Goal: Leave review/rating: Share an evaluation or opinion about a product, service, or content

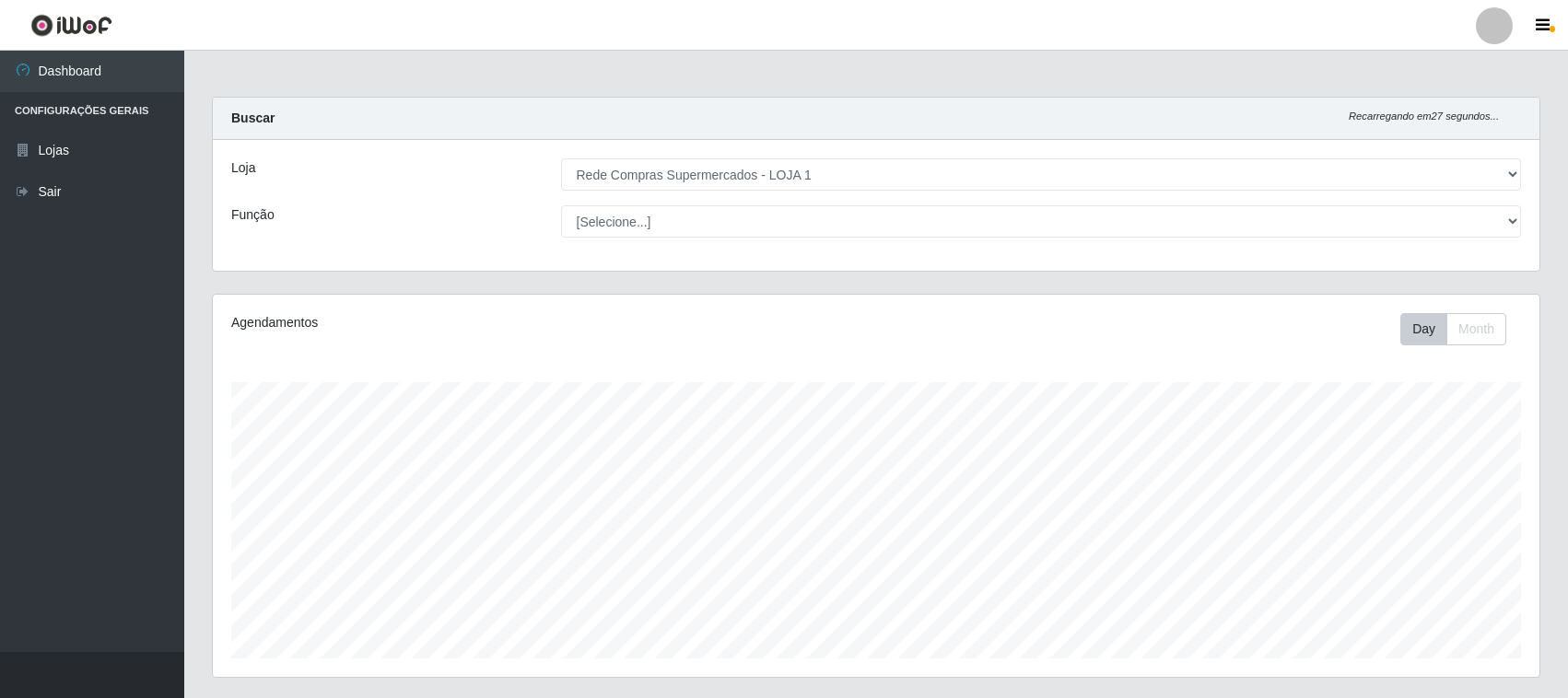
select select "158"
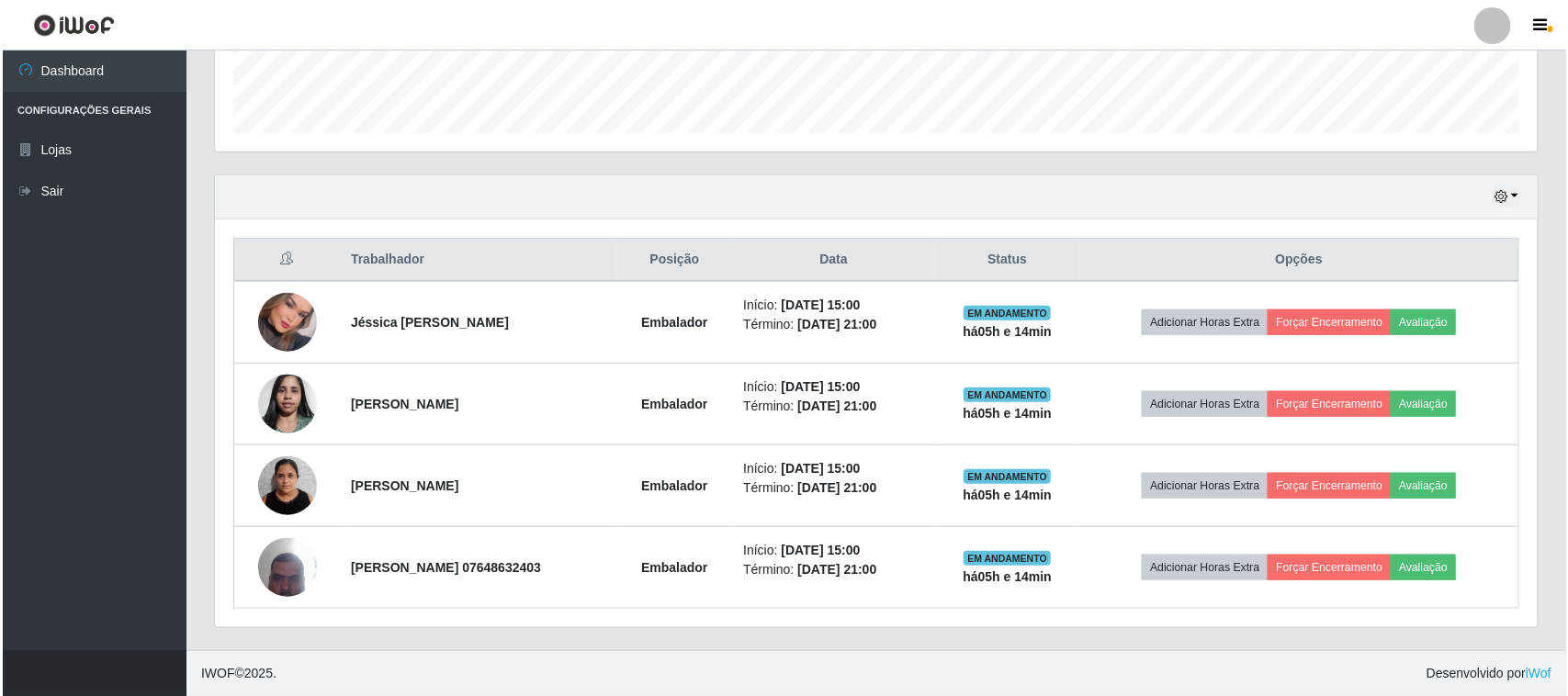
scroll to position [382, 1322]
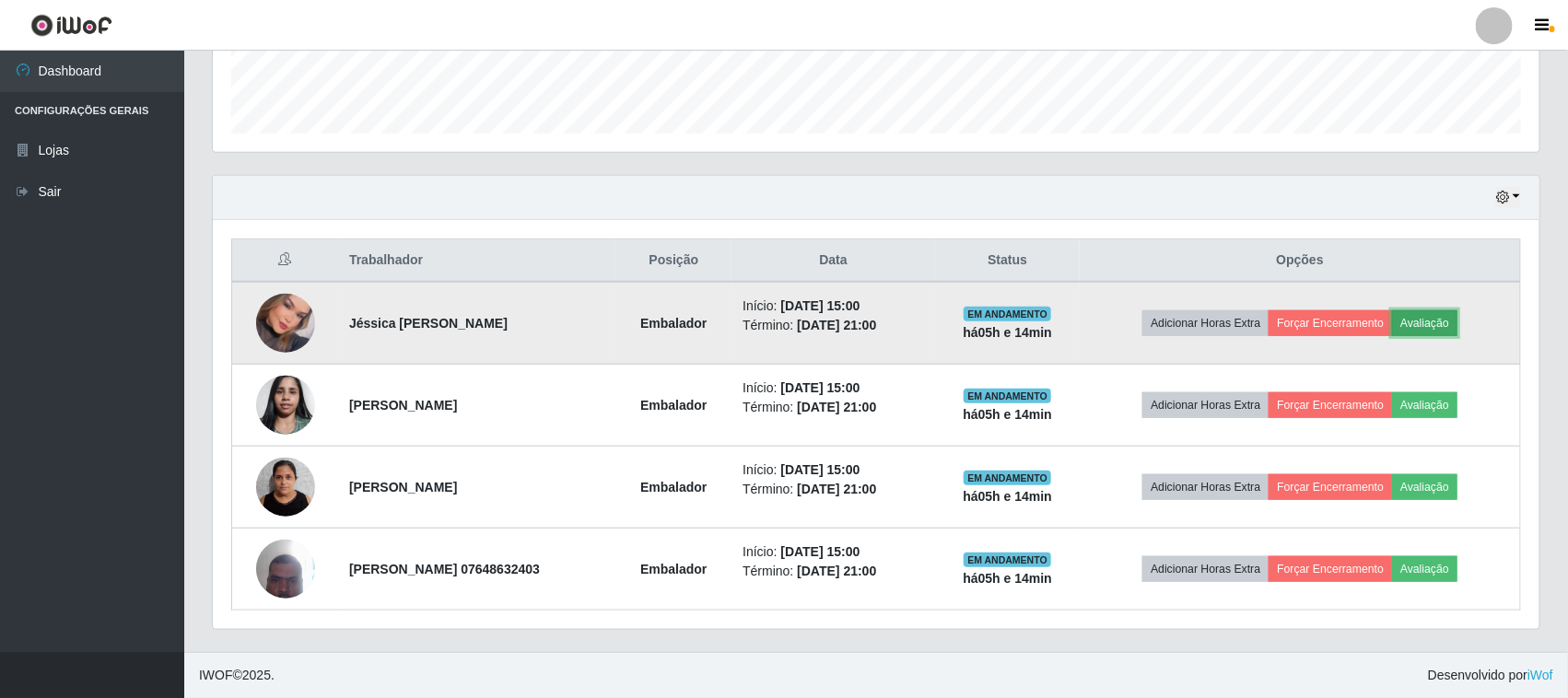
click at [1457, 311] on button "Avaliação" at bounding box center [1425, 324] width 65 height 26
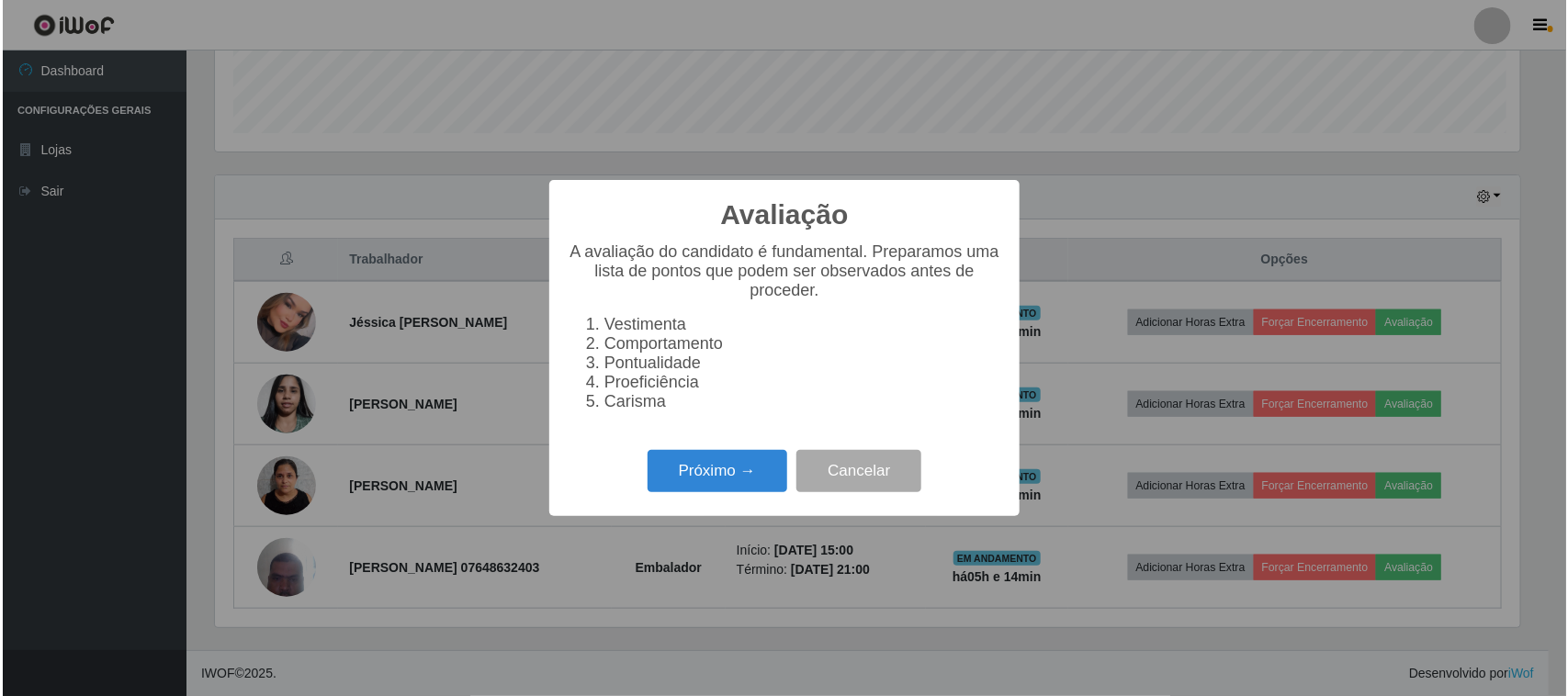
scroll to position [382, 1310]
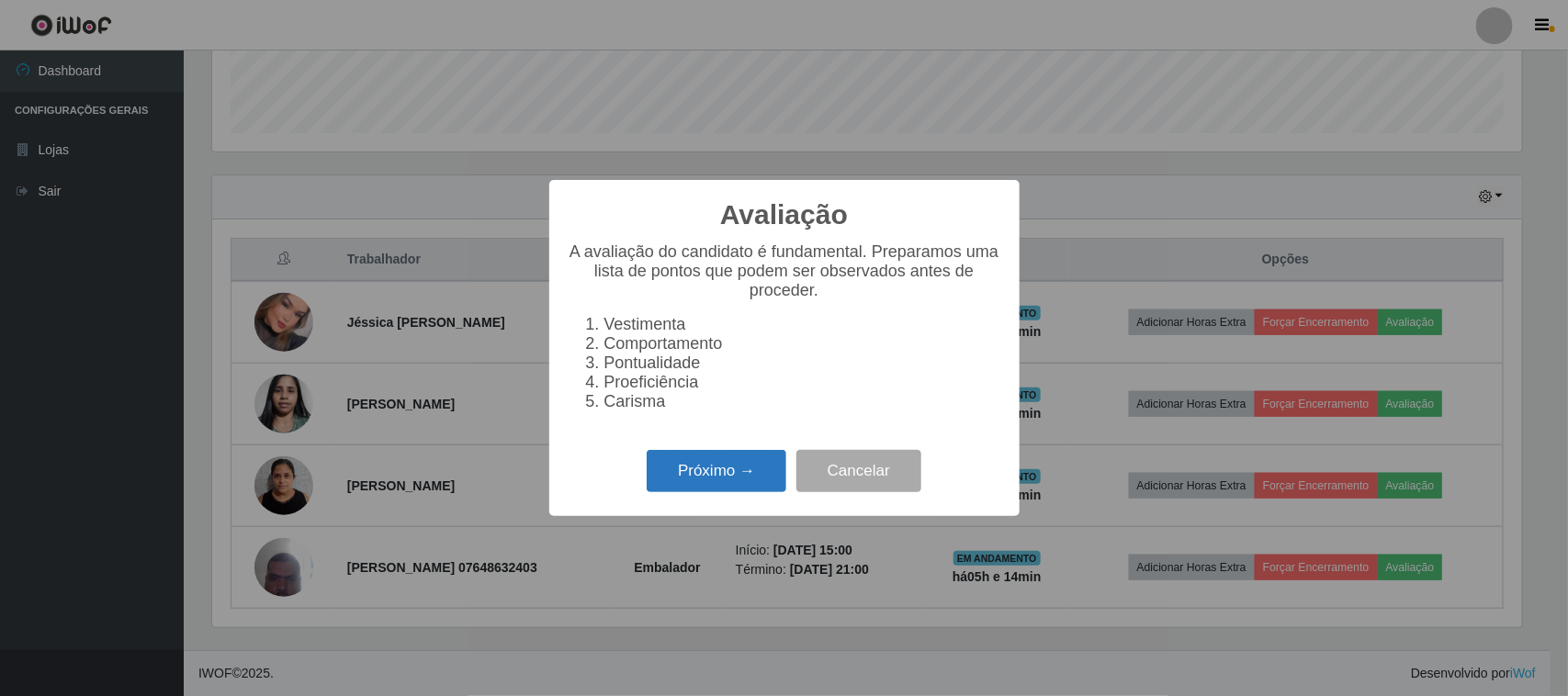
click at [676, 467] on button "Próximo →" at bounding box center [716, 471] width 139 height 44
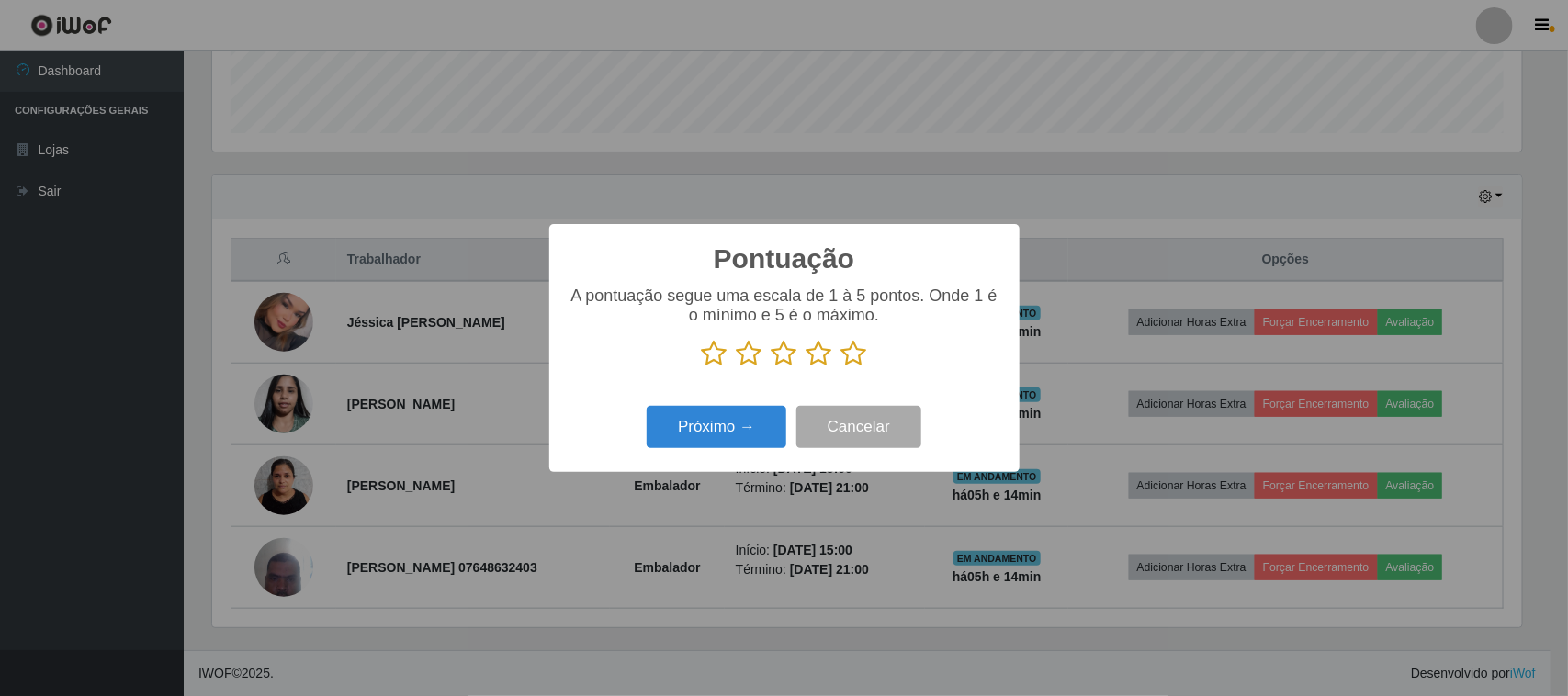
click at [847, 364] on icon at bounding box center [855, 354] width 26 height 28
click at [842, 367] on input "radio" at bounding box center [842, 367] width 0 height 0
click at [756, 416] on button "Próximo →" at bounding box center [716, 428] width 139 height 44
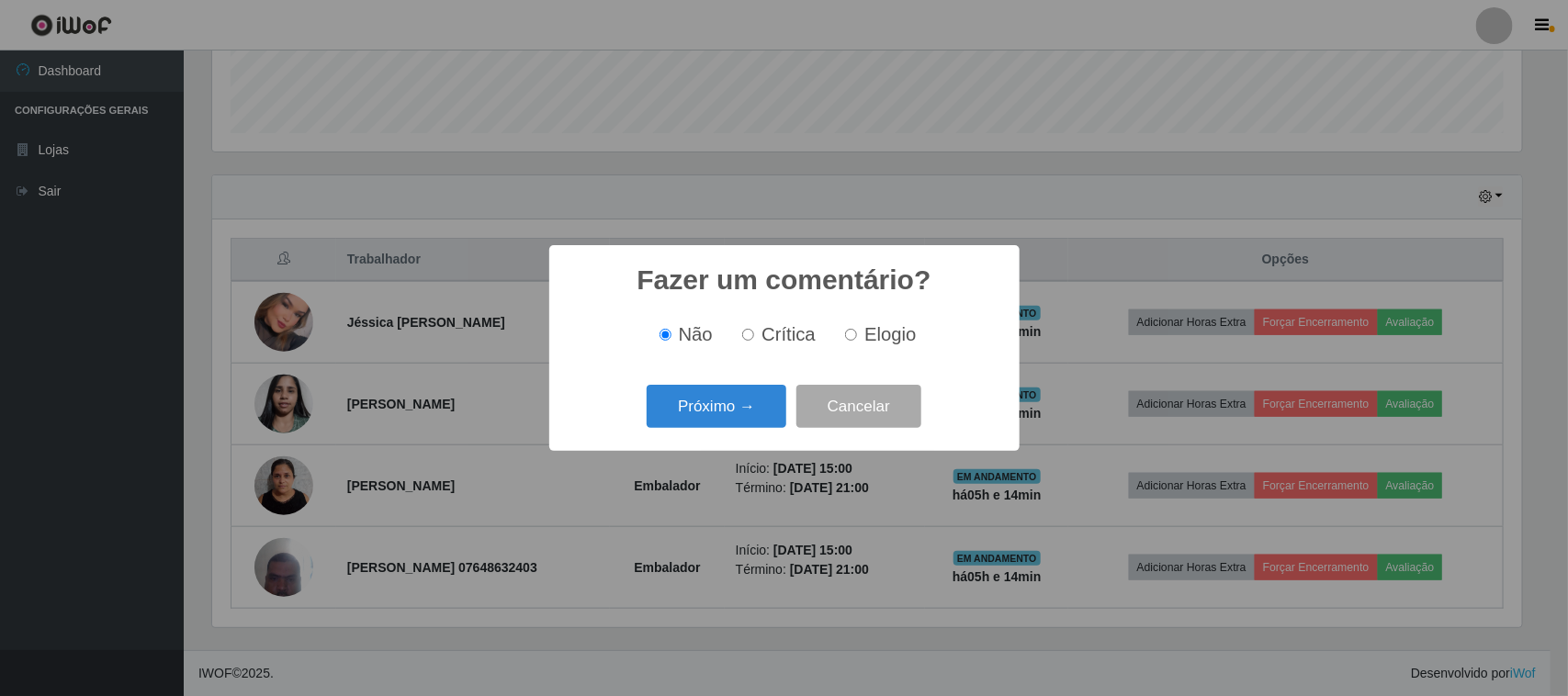
click at [756, 416] on button "Próximo →" at bounding box center [716, 406] width 139 height 44
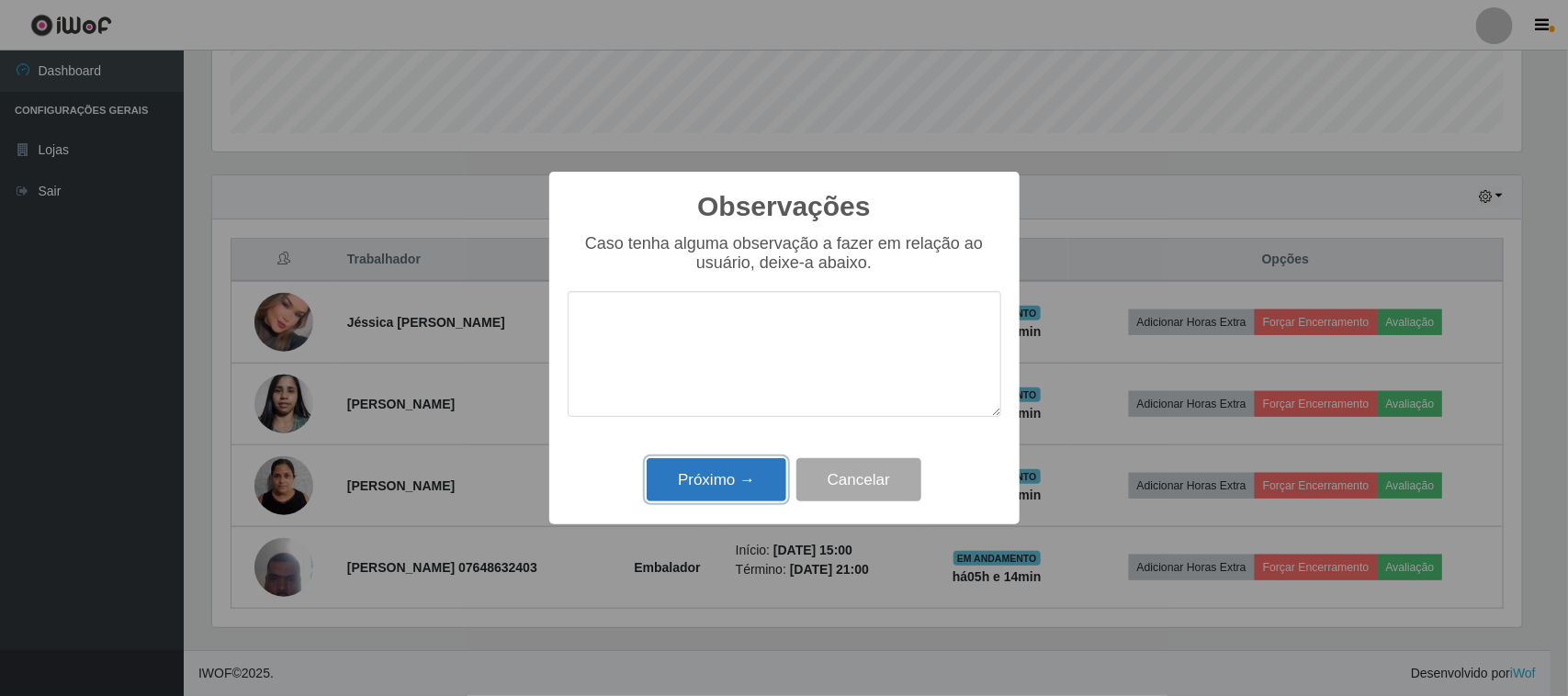
click at [753, 473] on button "Próximo →" at bounding box center [716, 480] width 139 height 44
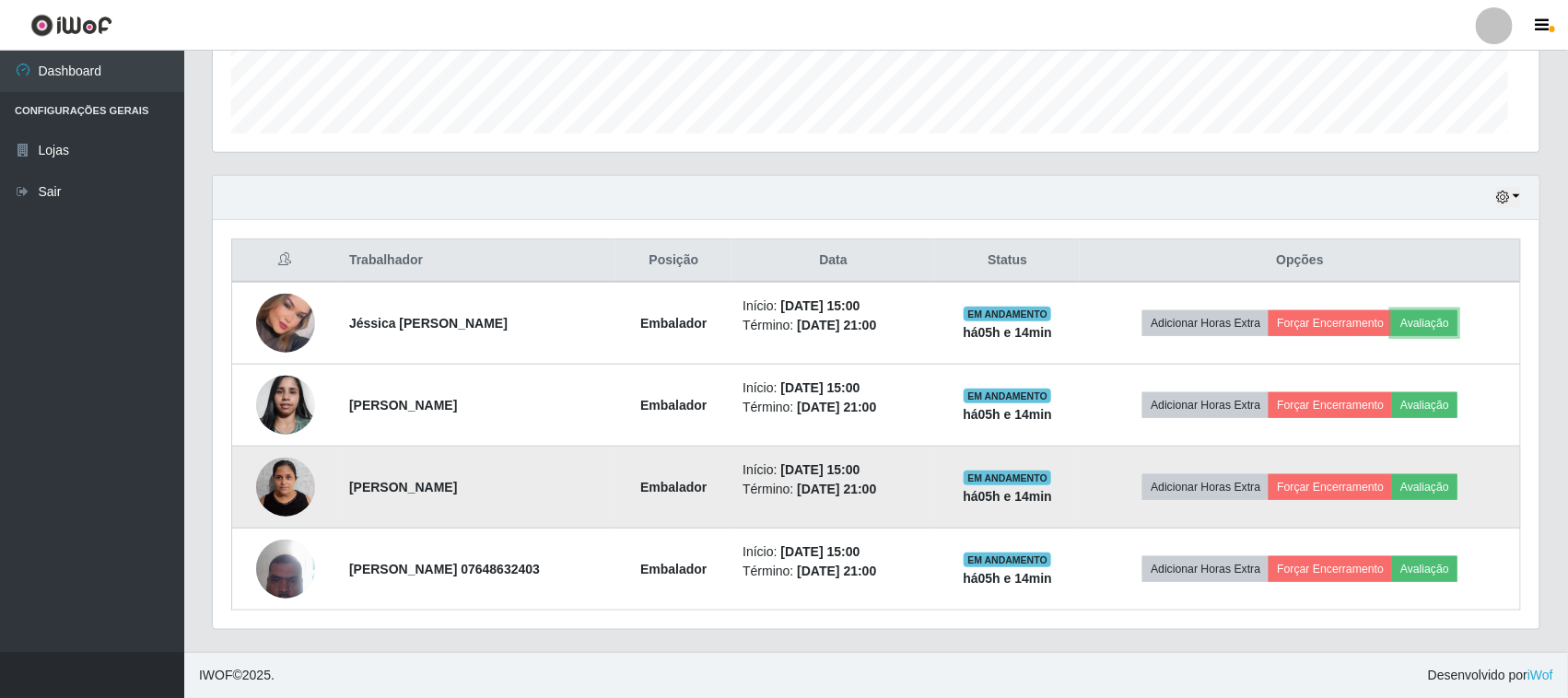
scroll to position [383, 1326]
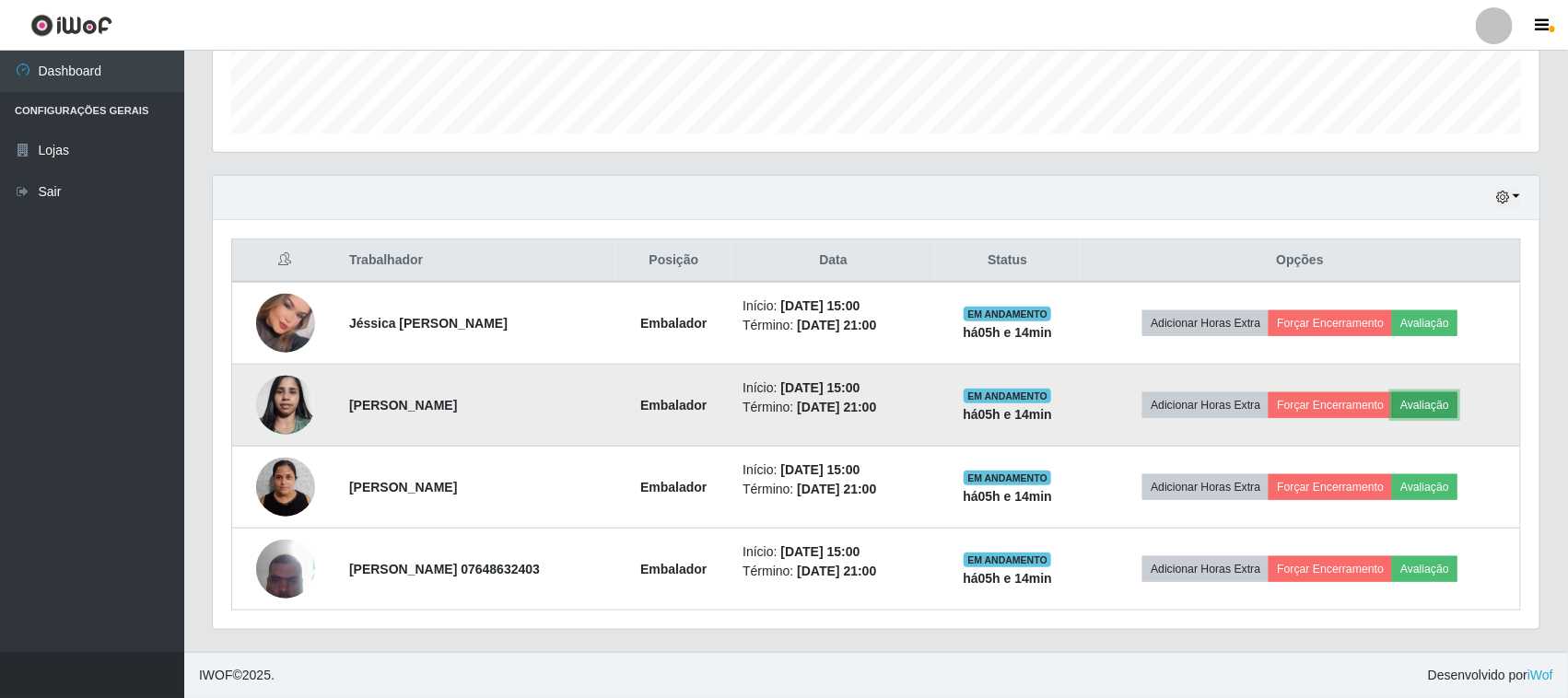
click at [1421, 406] on button "Avaliação" at bounding box center [1425, 406] width 65 height 26
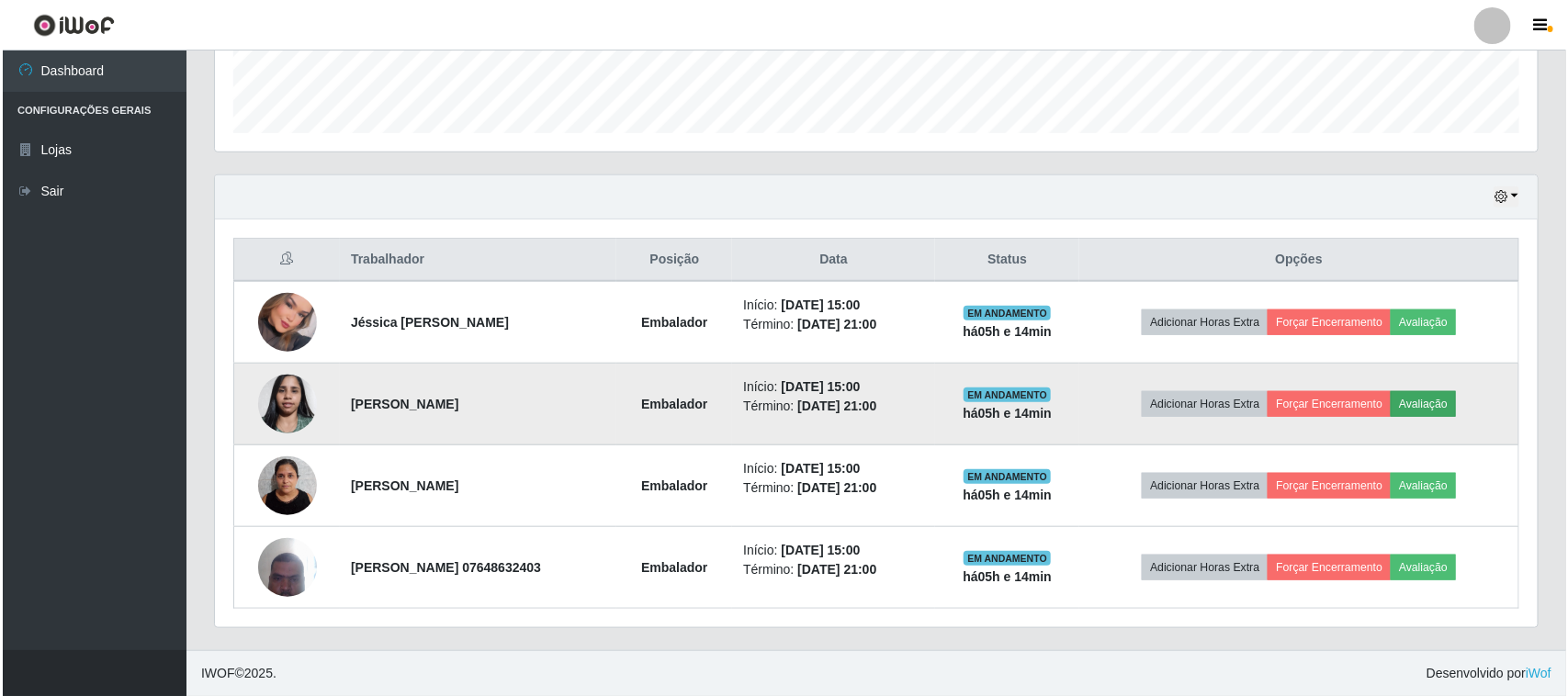
scroll to position [382, 1310]
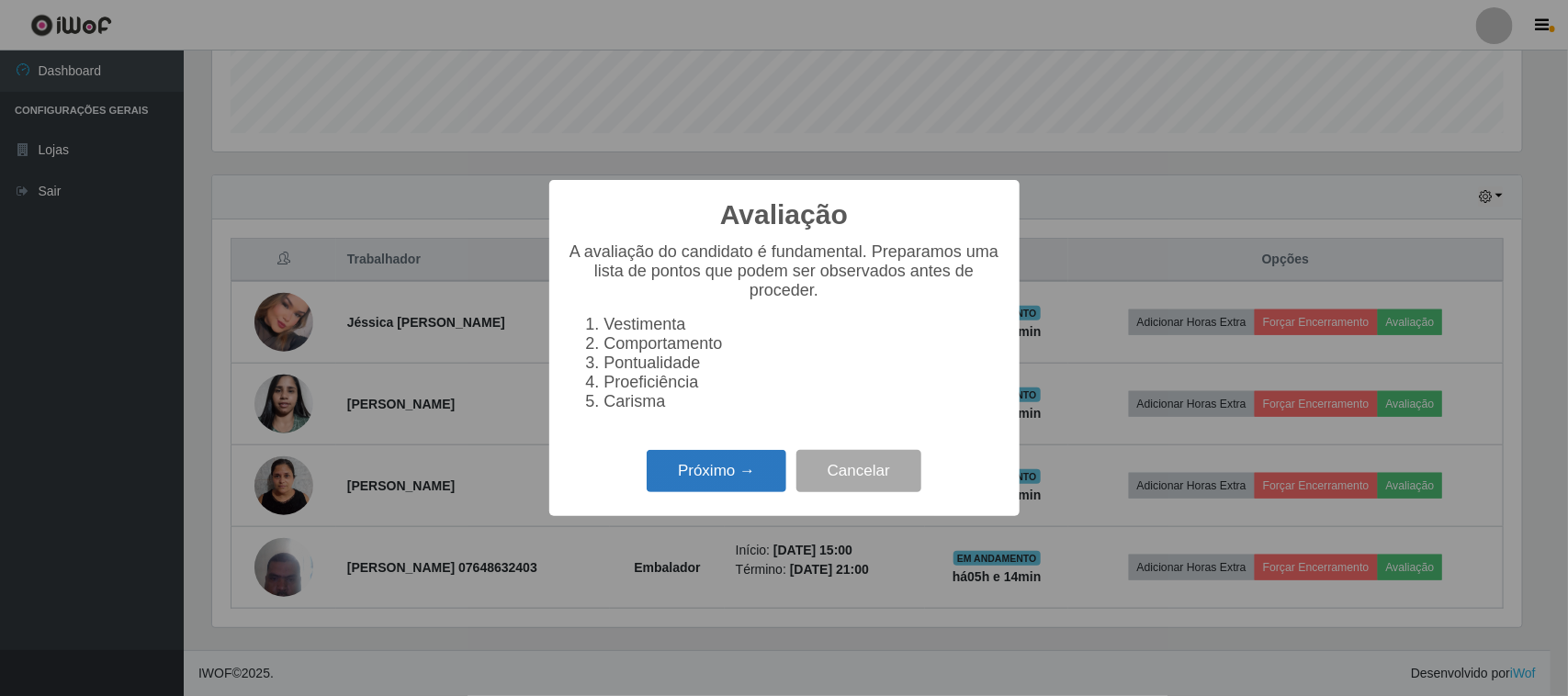
click at [724, 459] on button "Próximo →" at bounding box center [716, 471] width 139 height 44
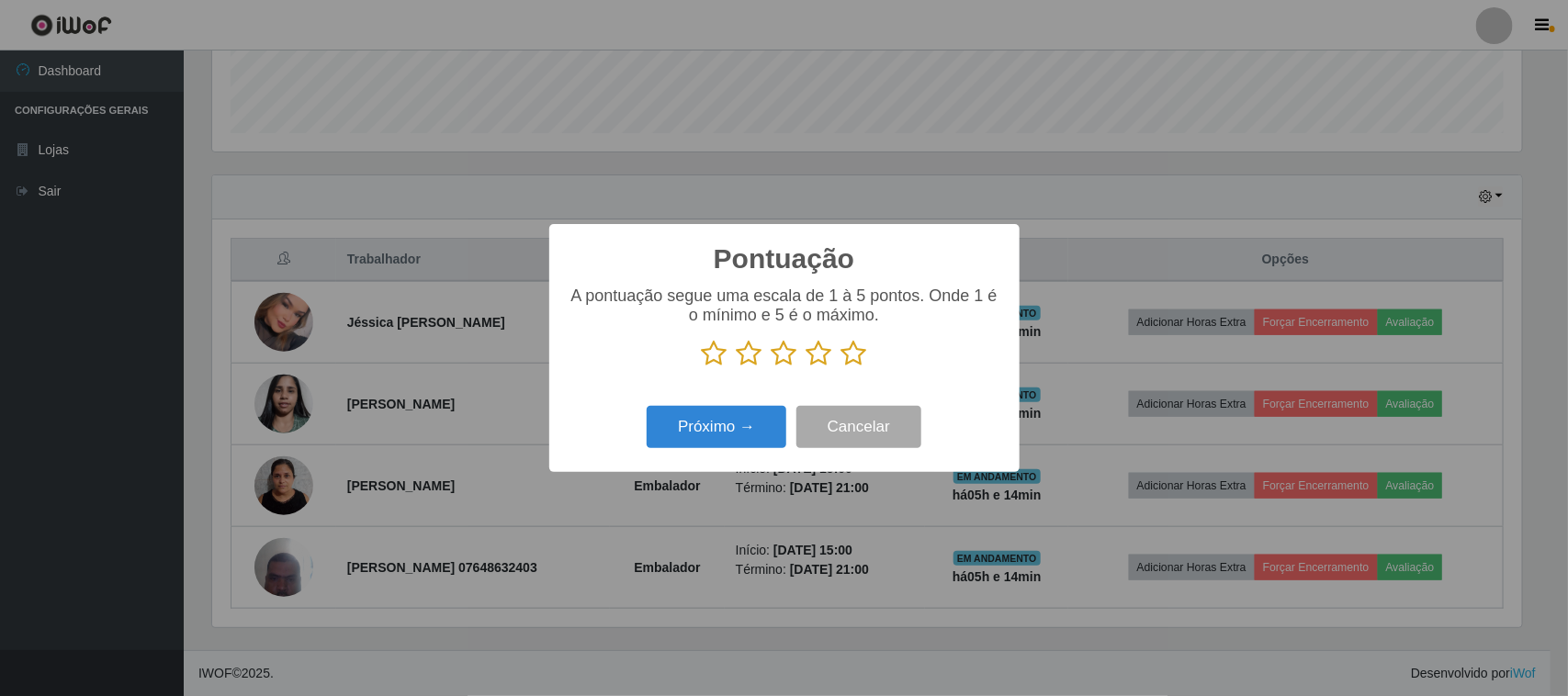
scroll to position [918212, 917095]
click at [852, 361] on icon at bounding box center [855, 354] width 26 height 28
click at [842, 367] on input "radio" at bounding box center [842, 367] width 0 height 0
click at [703, 423] on button "Próximo →" at bounding box center [716, 428] width 139 height 44
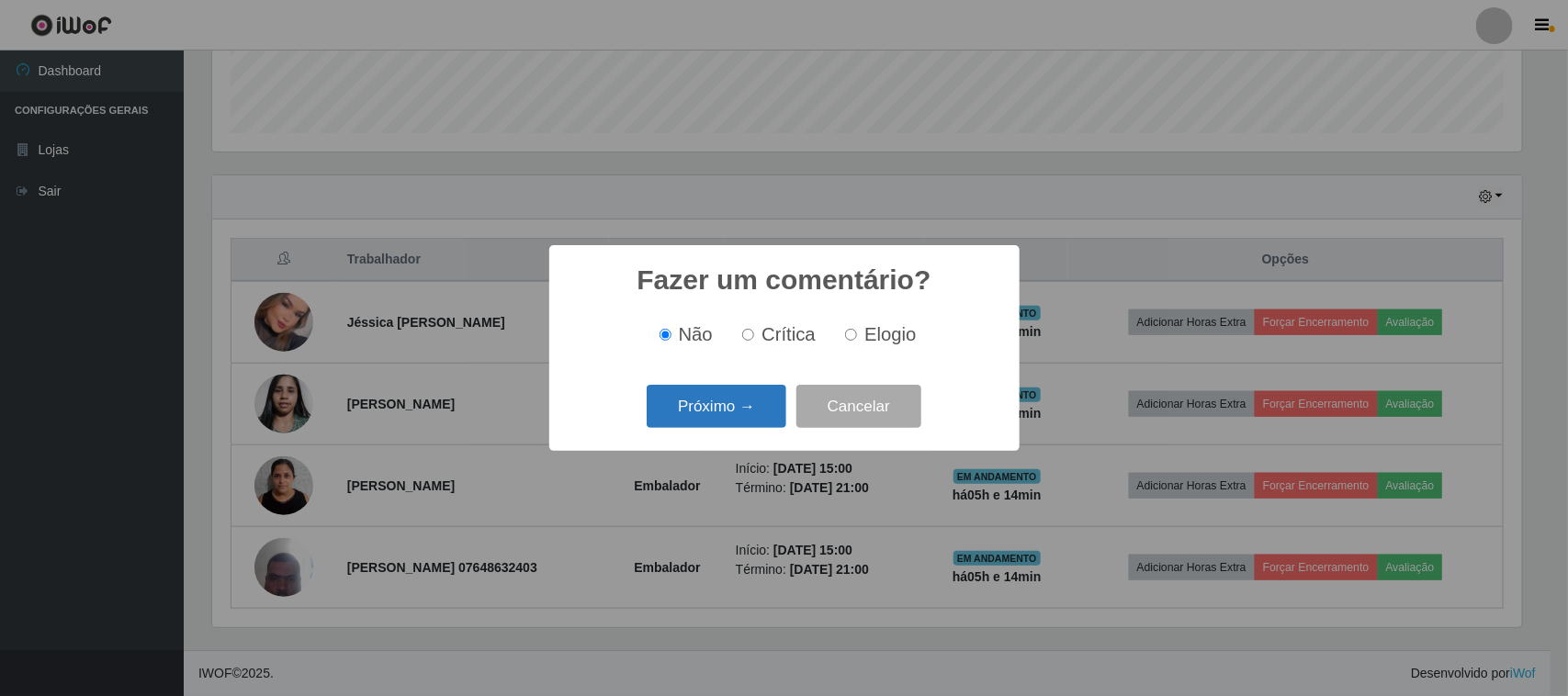
click at [712, 414] on button "Próximo →" at bounding box center [716, 406] width 139 height 44
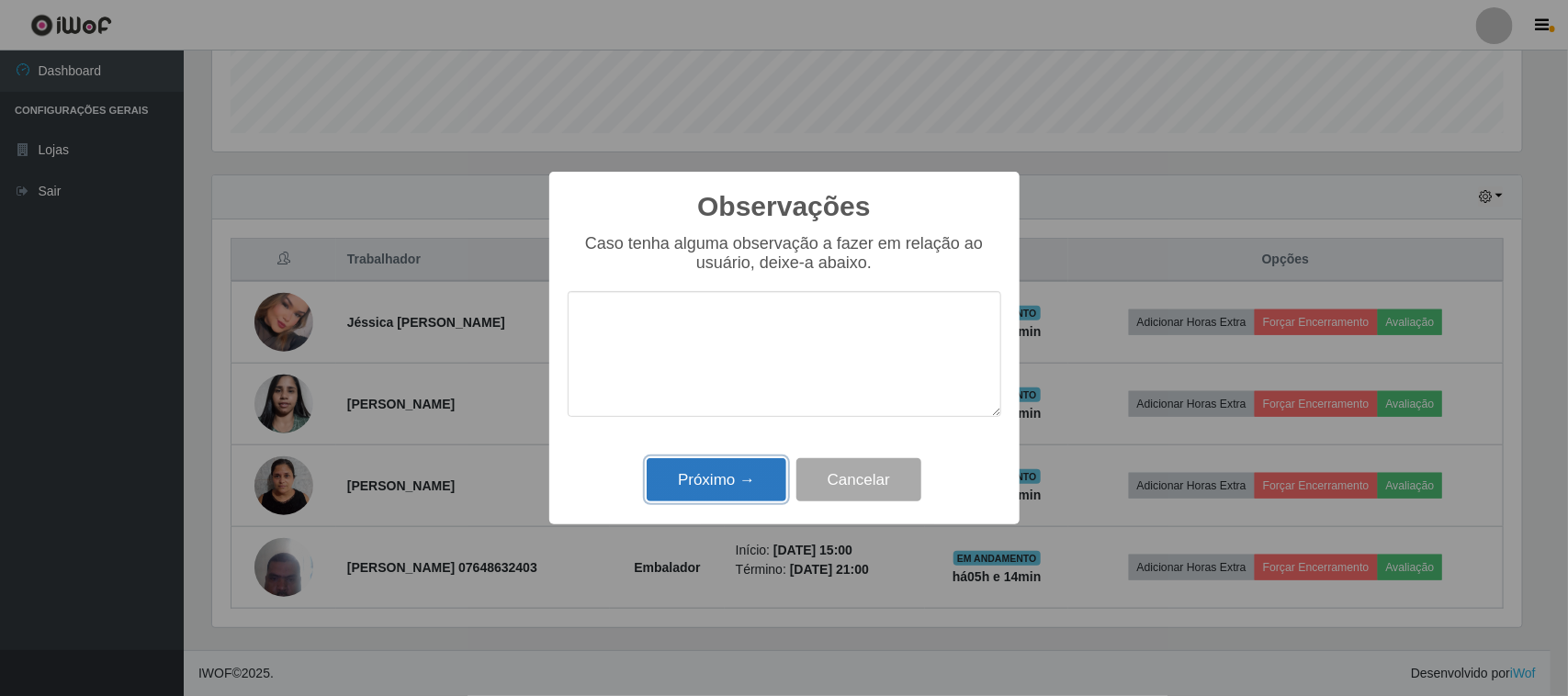
click at [691, 475] on button "Próximo →" at bounding box center [716, 480] width 139 height 44
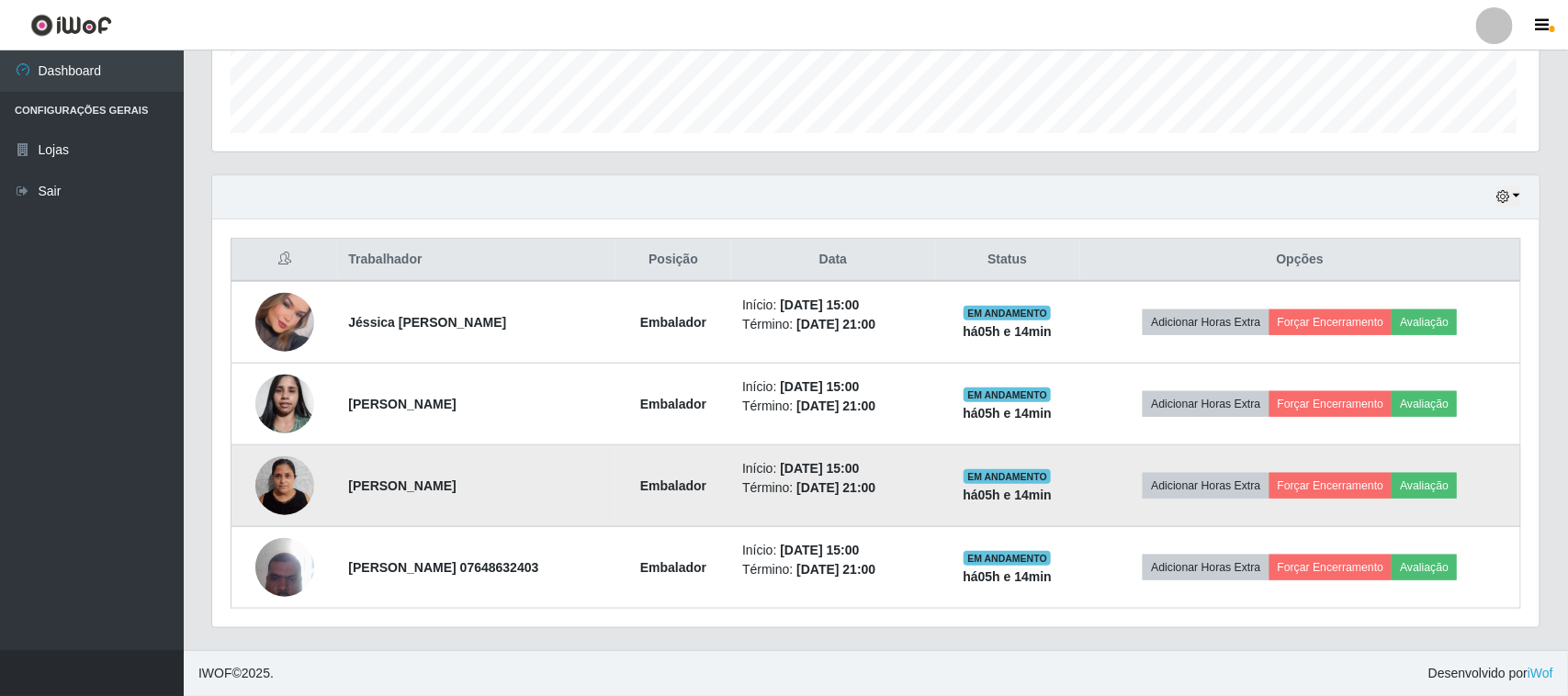
scroll to position [382, 1322]
click at [1446, 495] on button "Avaliação" at bounding box center [1420, 486] width 65 height 26
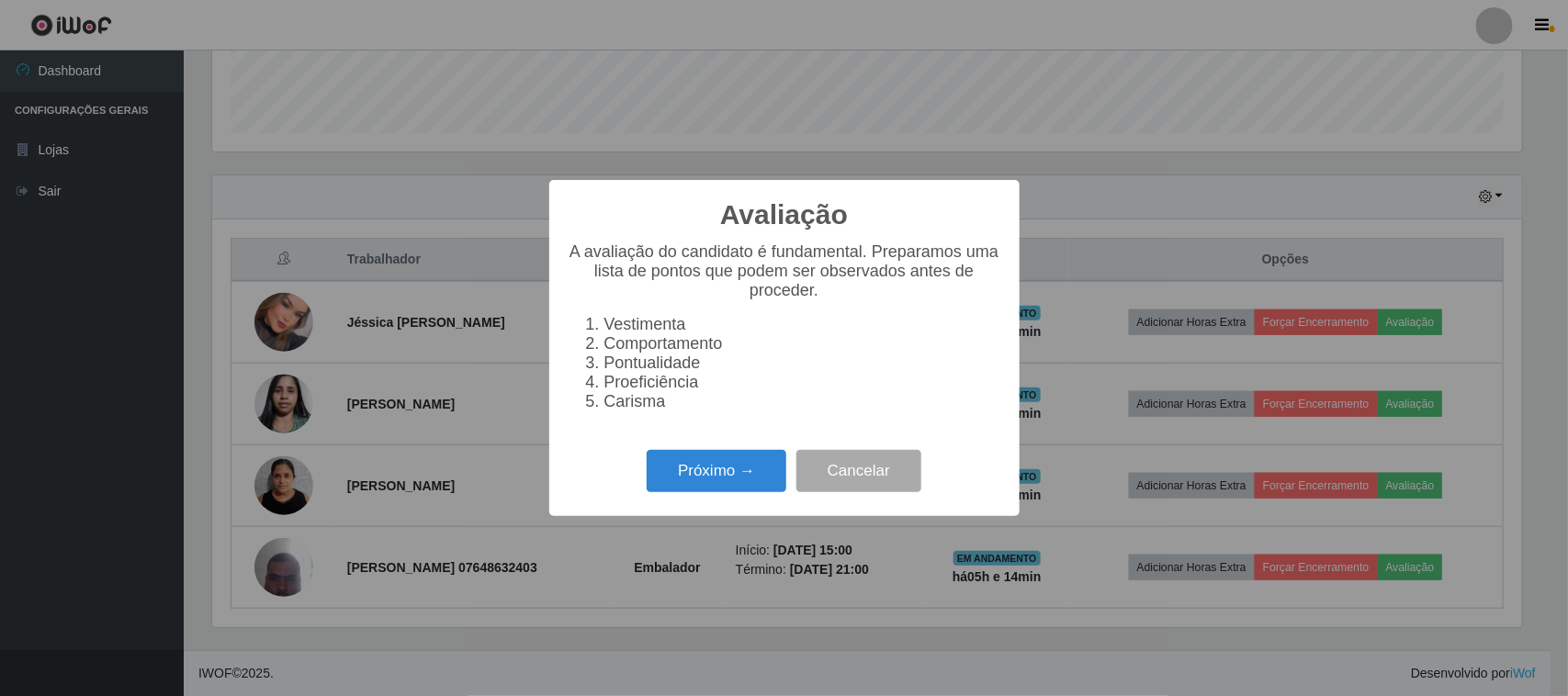
scroll to position [382, 1310]
click at [702, 460] on button "Próximo →" at bounding box center [716, 471] width 139 height 44
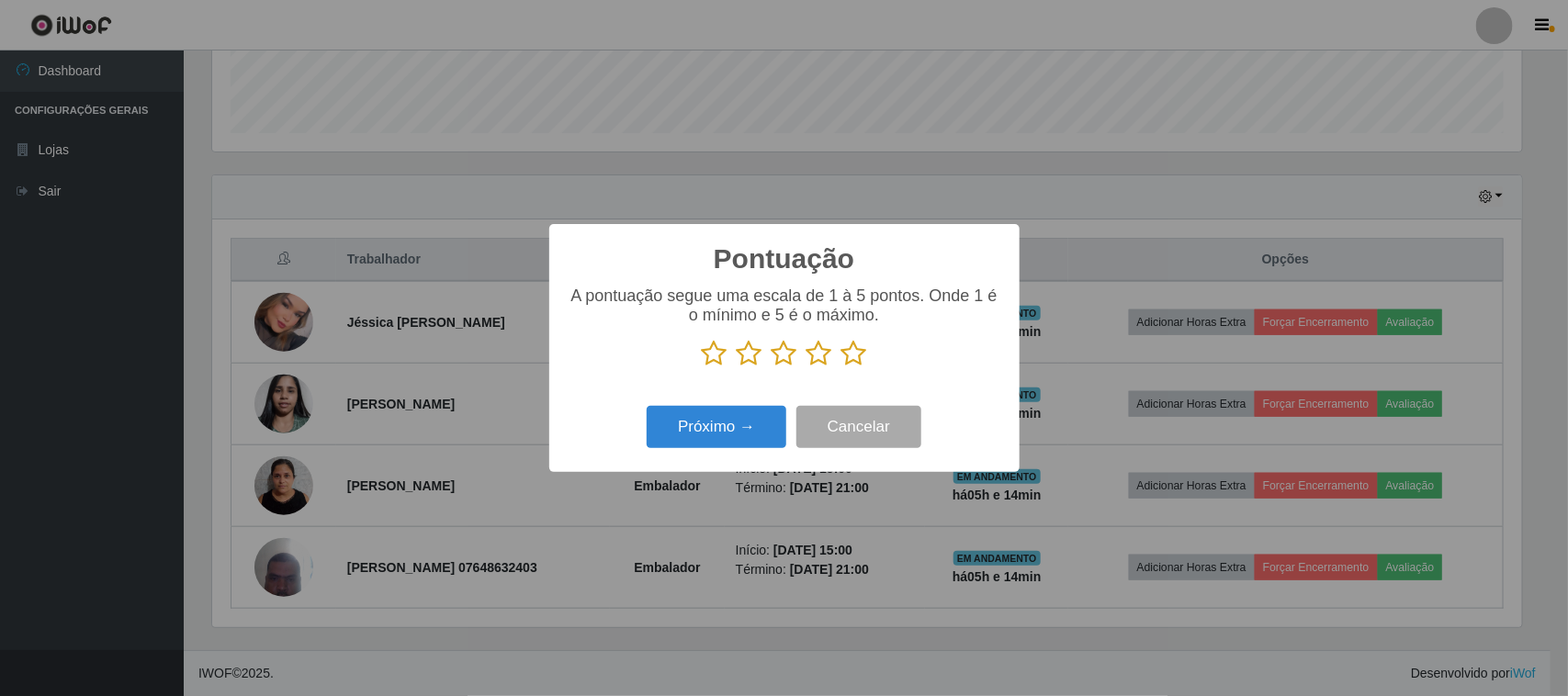
scroll to position [918212, 917095]
click at [856, 354] on icon at bounding box center [855, 354] width 26 height 28
click at [842, 367] on input "radio" at bounding box center [842, 367] width 0 height 0
click at [752, 420] on button "Próximo →" at bounding box center [716, 428] width 139 height 44
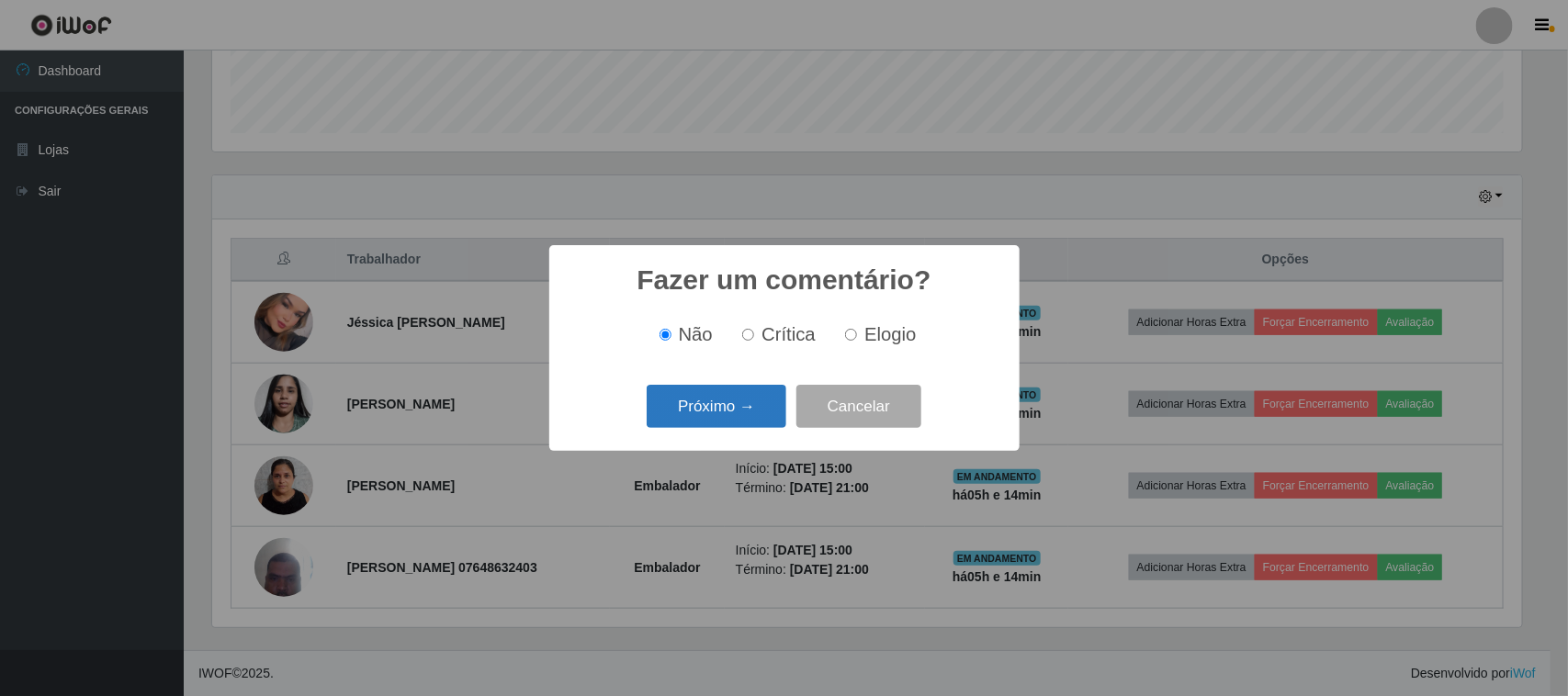
click at [753, 418] on button "Próximo →" at bounding box center [716, 406] width 139 height 44
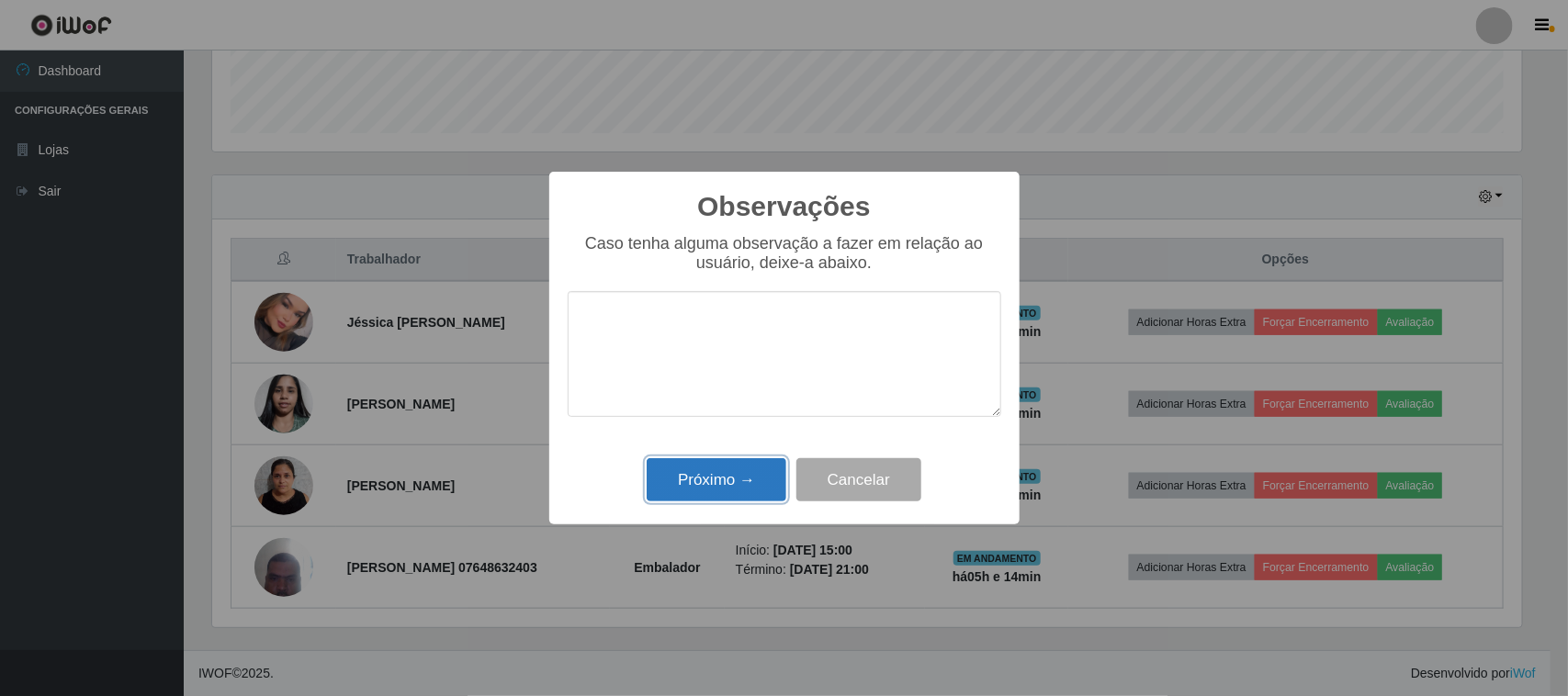
drag, startPoint x: 723, startPoint y: 478, endPoint x: 741, endPoint y: 476, distance: 18.1
click at [732, 478] on button "Próximo →" at bounding box center [716, 480] width 139 height 44
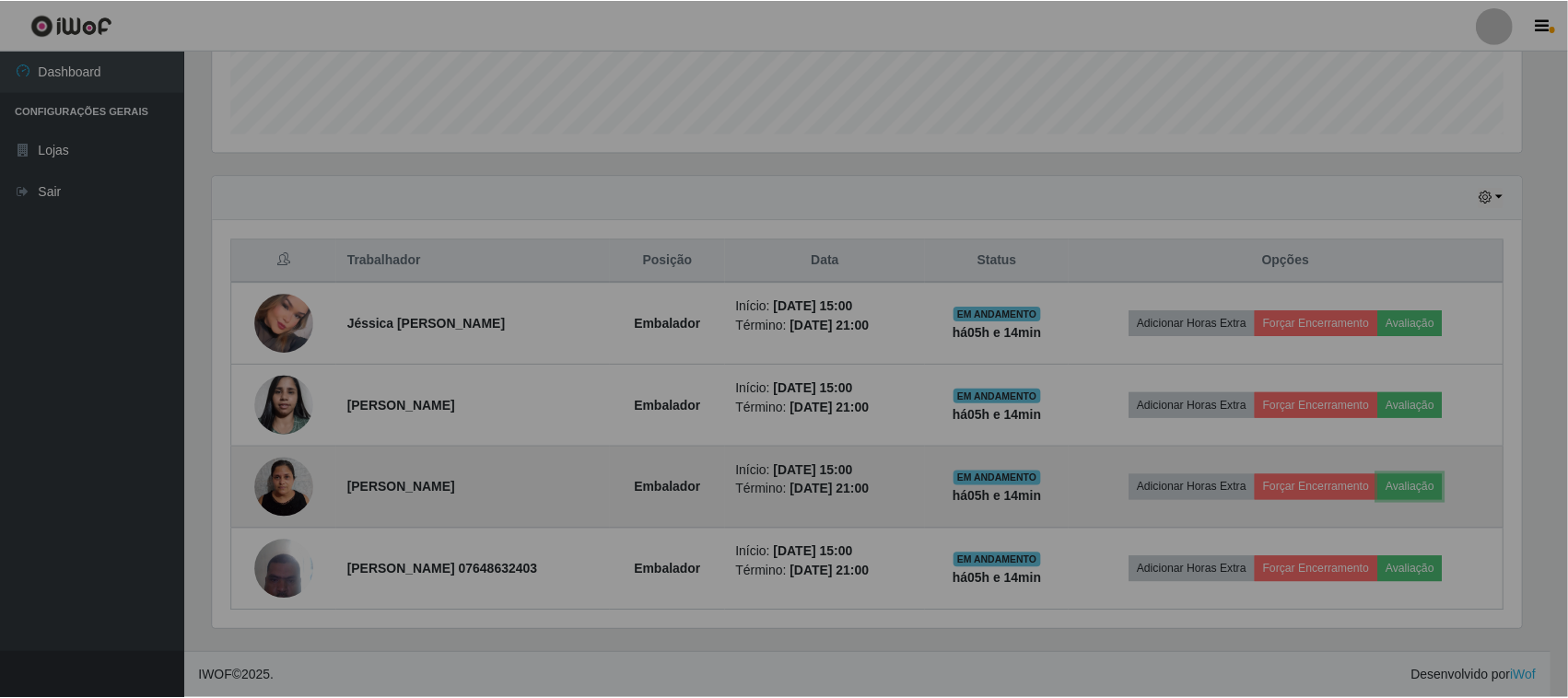
scroll to position [383, 1326]
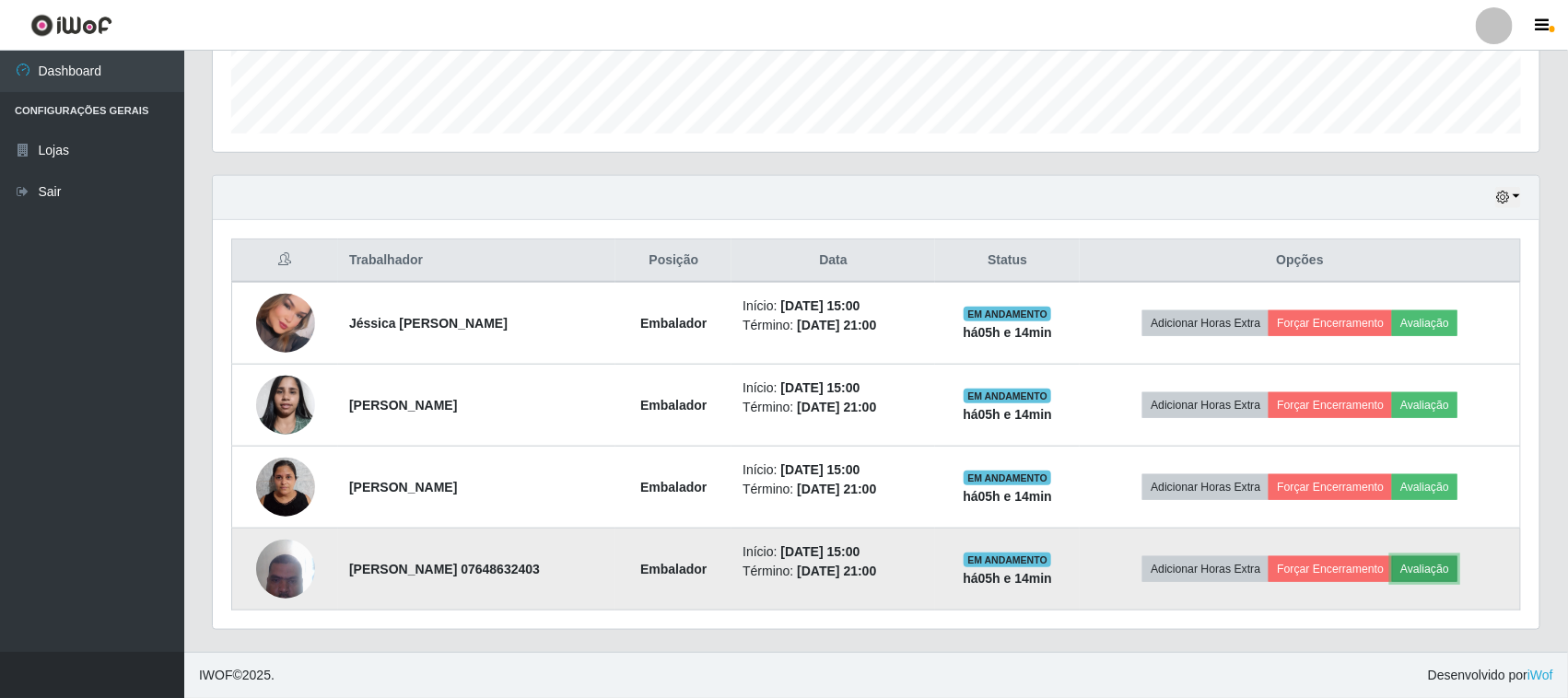
click at [1427, 579] on button "Avaliação" at bounding box center [1425, 570] width 65 height 26
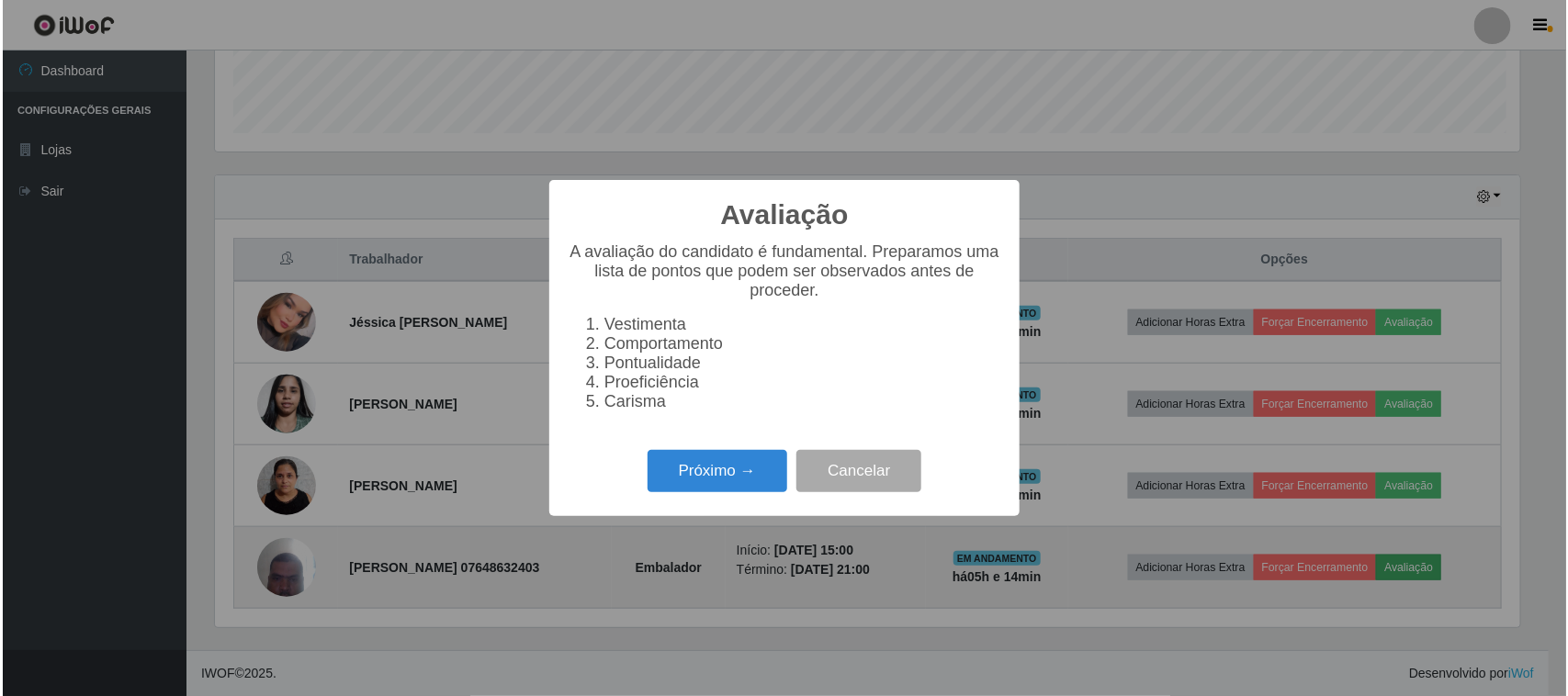
scroll to position [382, 1310]
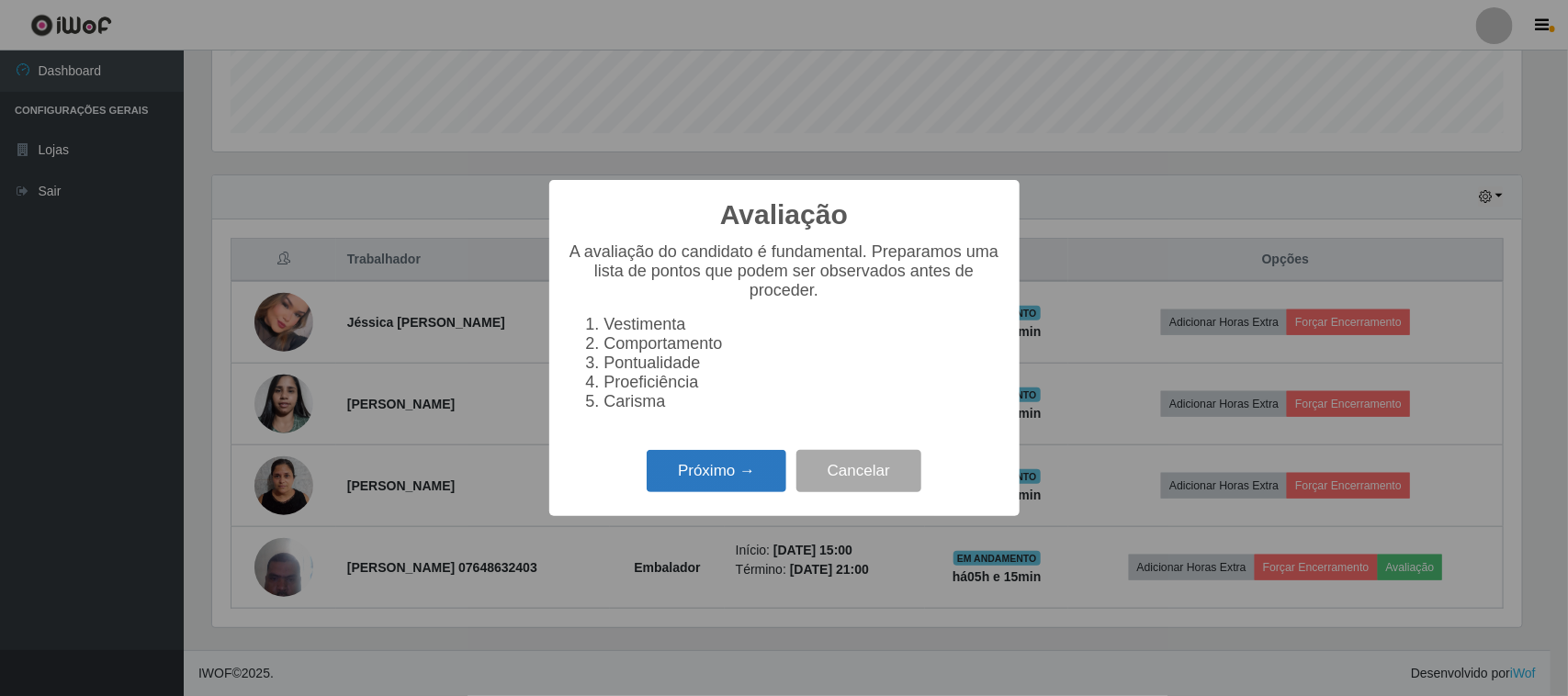
click at [714, 471] on button "Próximo →" at bounding box center [716, 471] width 139 height 44
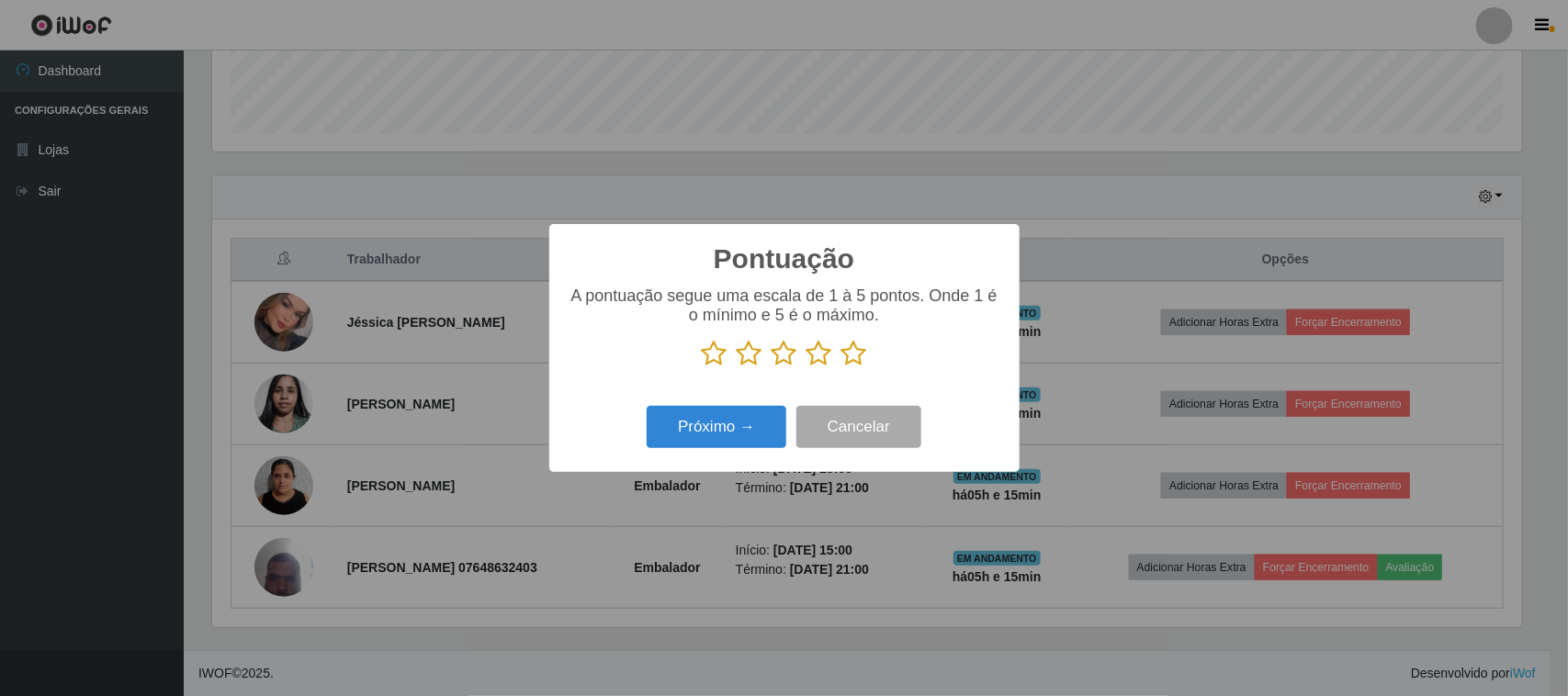
click at [859, 352] on icon at bounding box center [855, 354] width 26 height 28
click at [842, 367] on input "radio" at bounding box center [842, 367] width 0 height 0
click at [736, 422] on button "Próximo →" at bounding box center [716, 428] width 139 height 44
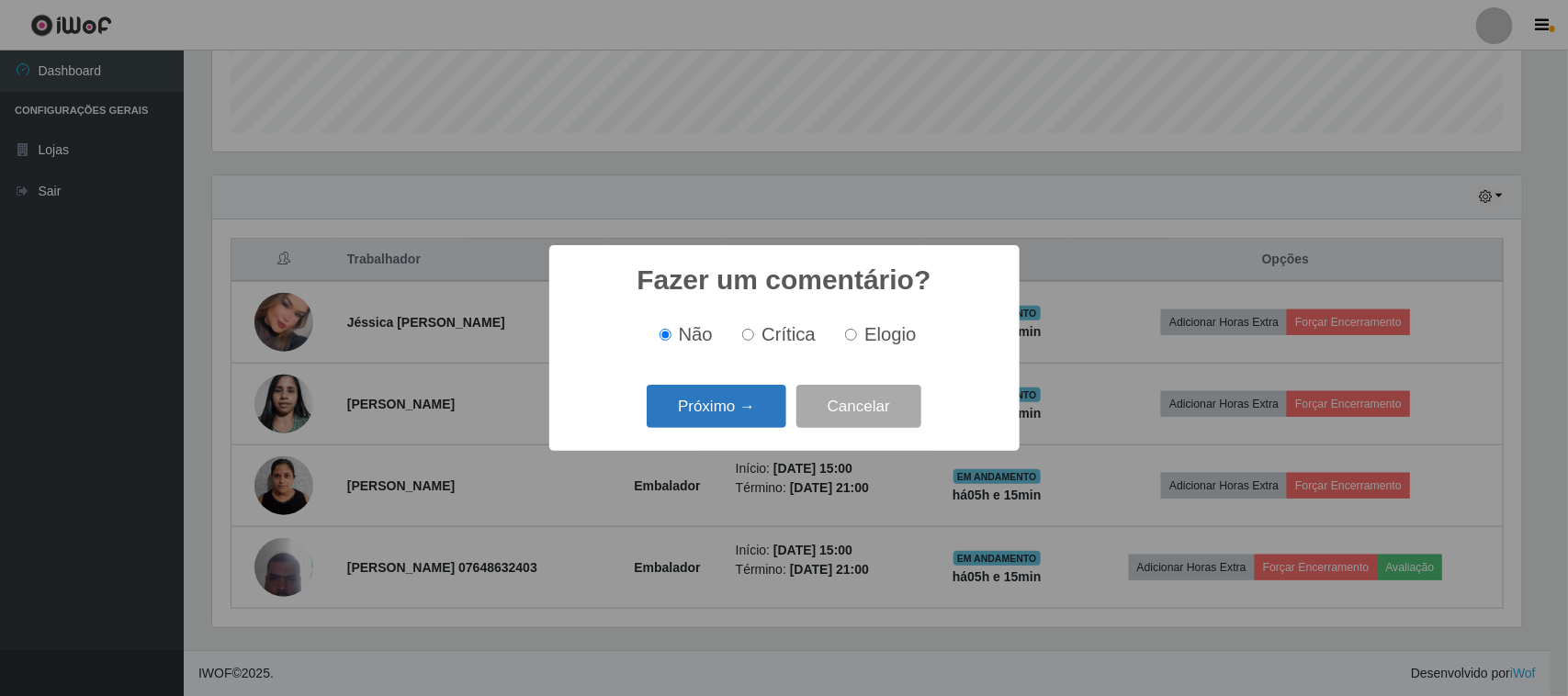
click at [740, 414] on button "Próximo →" at bounding box center [716, 406] width 139 height 44
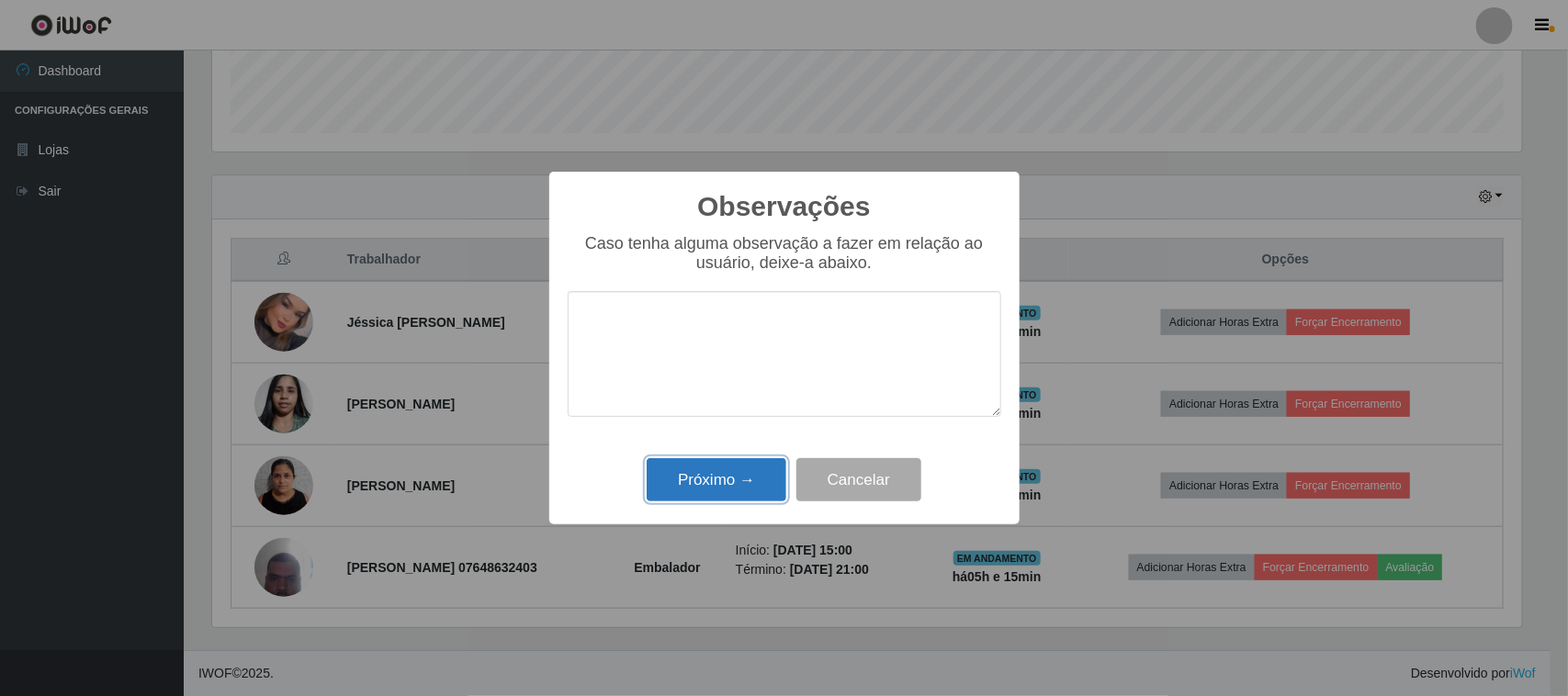
click at [709, 470] on button "Próximo →" at bounding box center [716, 480] width 139 height 44
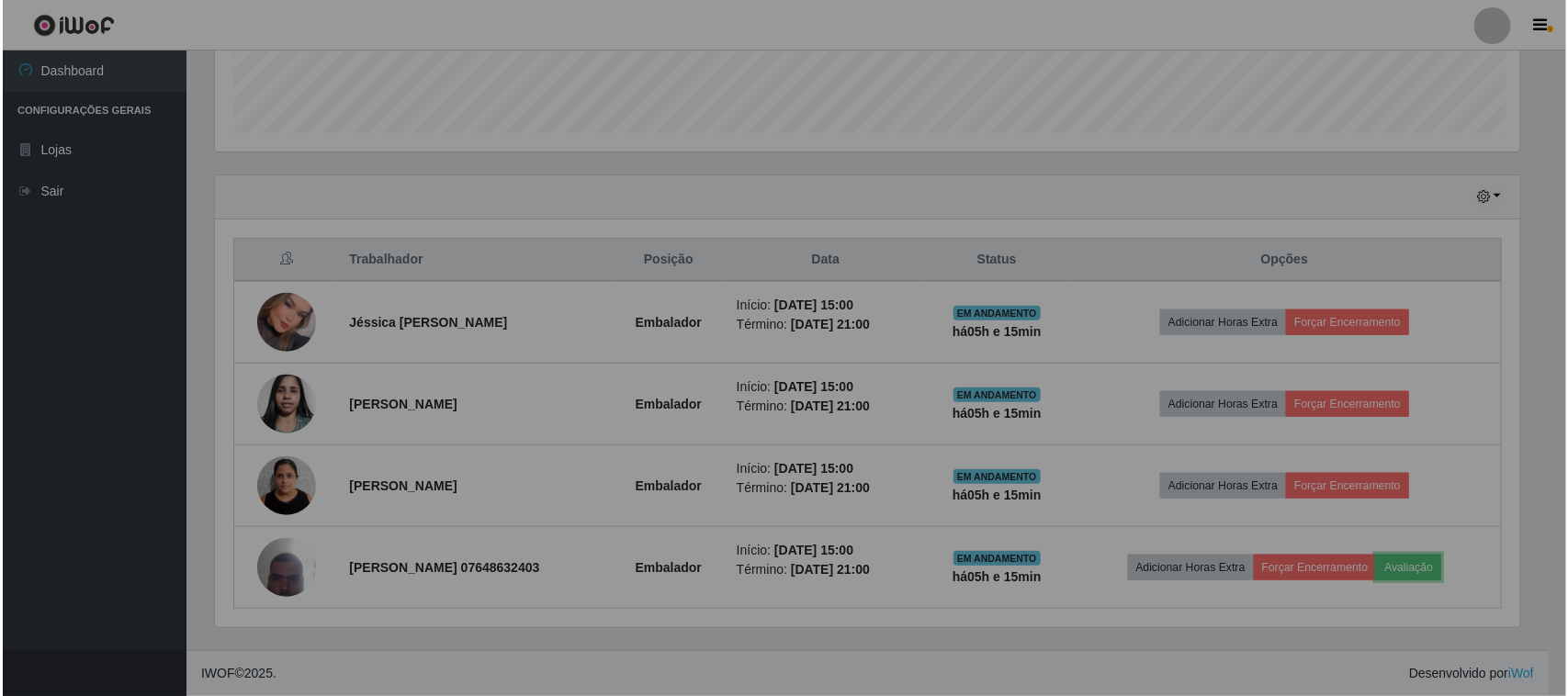
scroll to position [382, 1322]
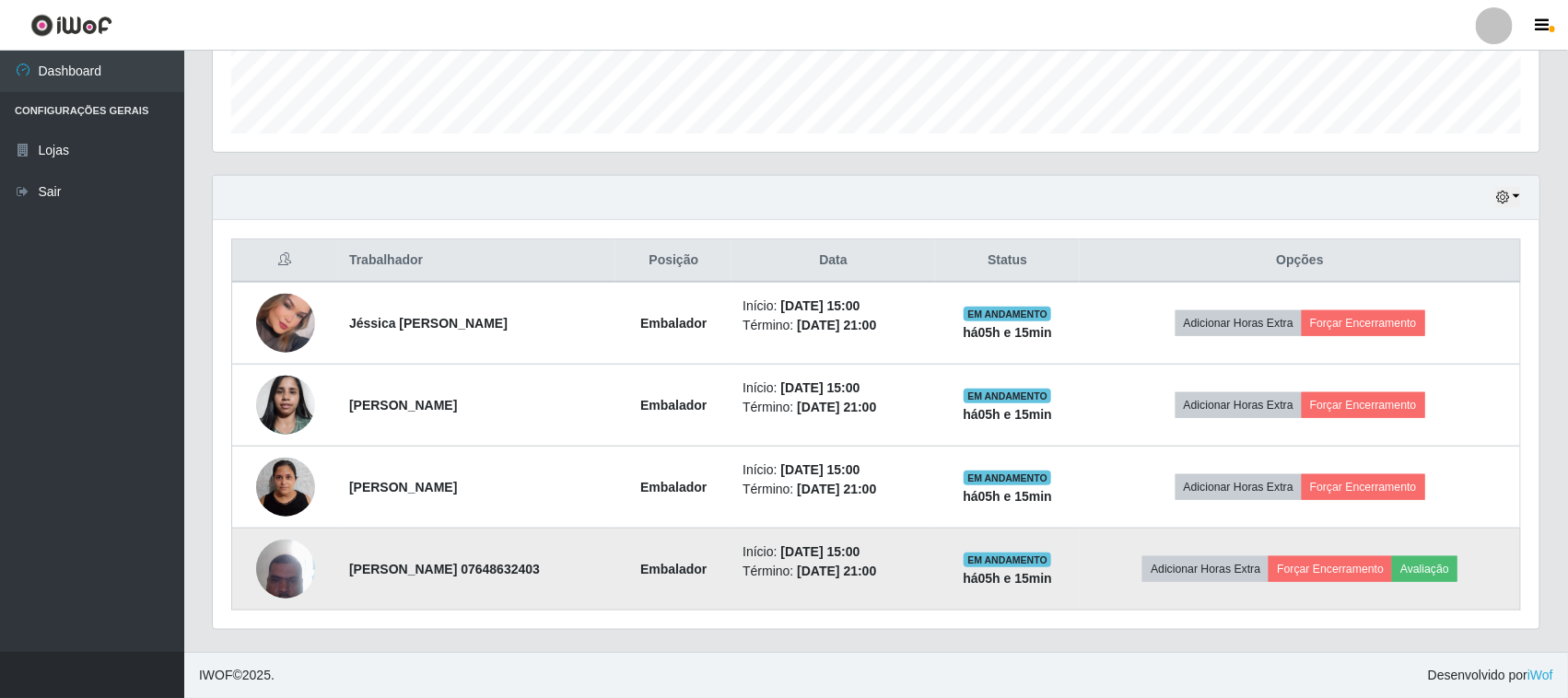
click at [284, 569] on img at bounding box center [285, 569] width 59 height 78
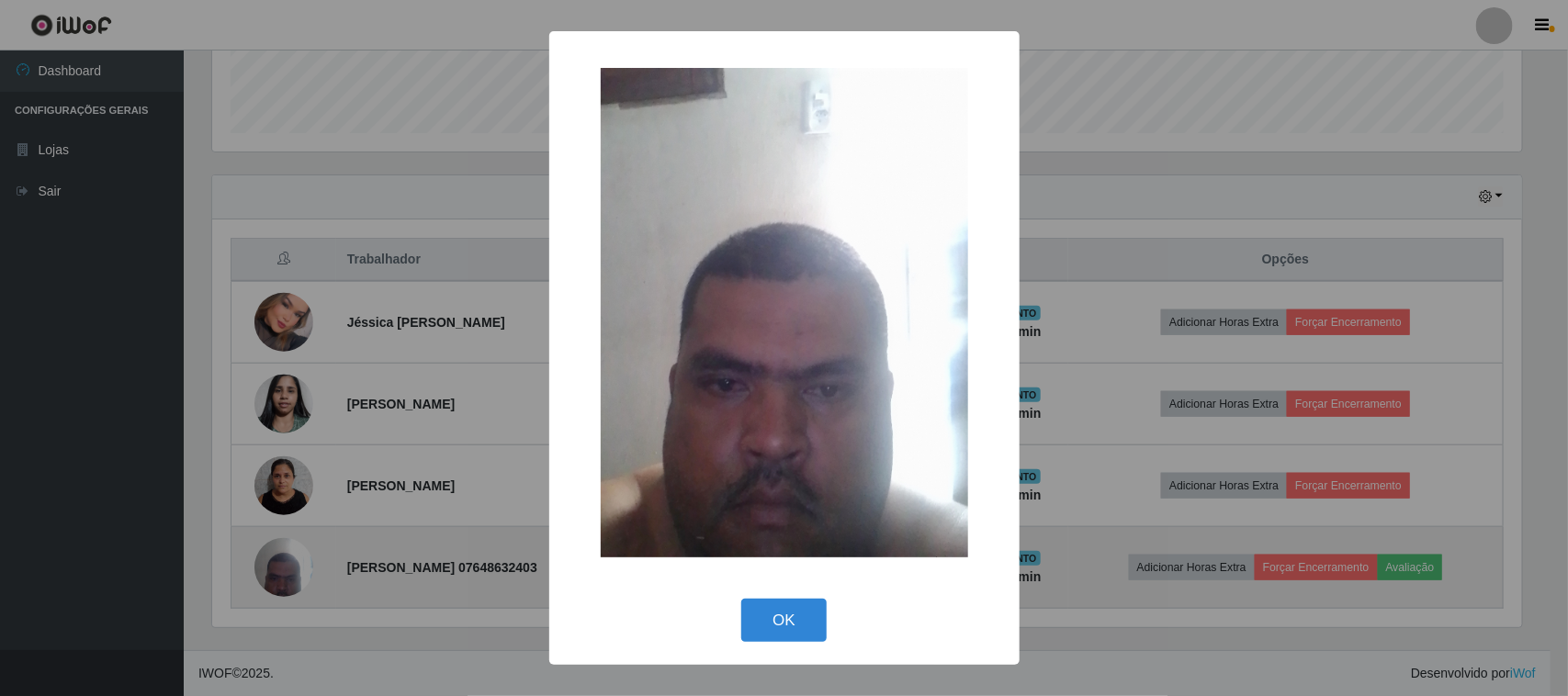
click at [283, 567] on div "× OK Cancel" at bounding box center [784, 348] width 1568 height 696
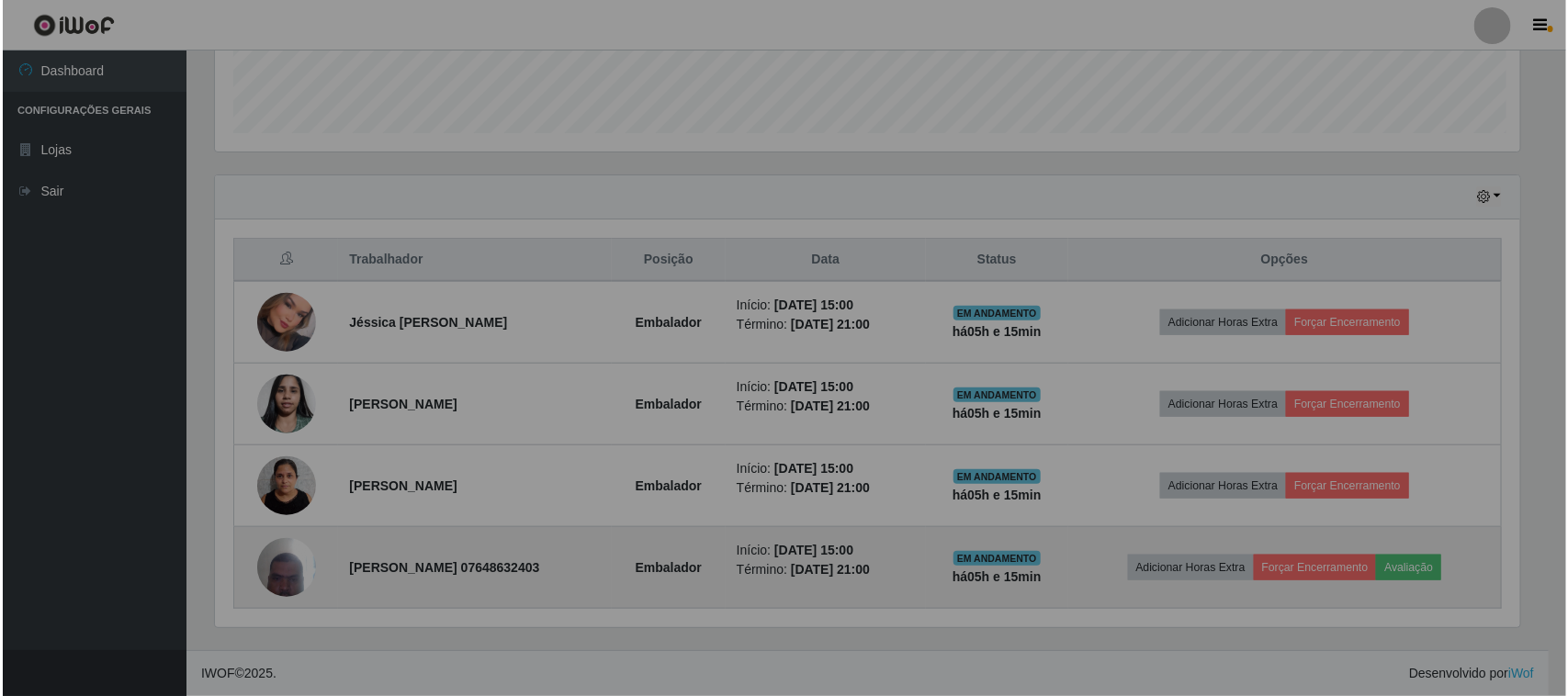
scroll to position [0, 0]
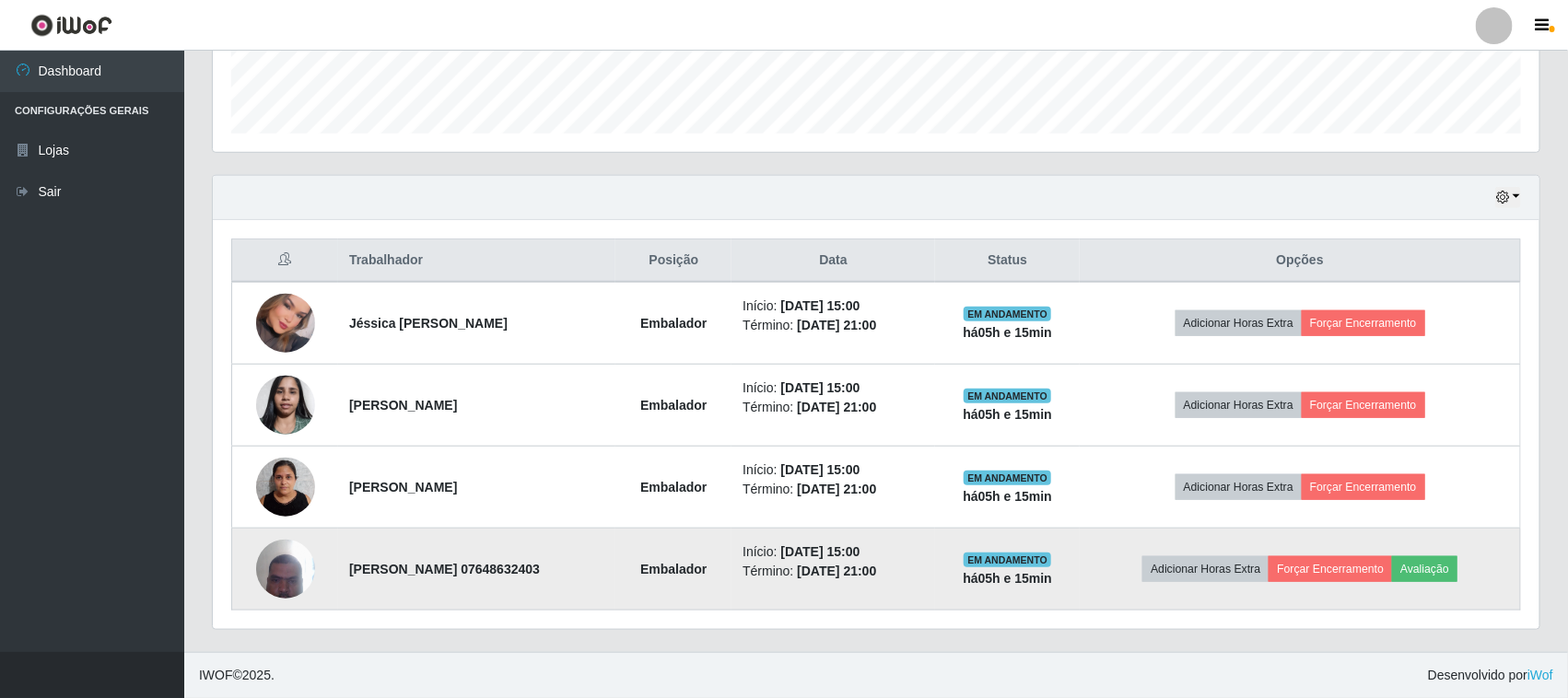
click at [284, 569] on img at bounding box center [285, 569] width 59 height 78
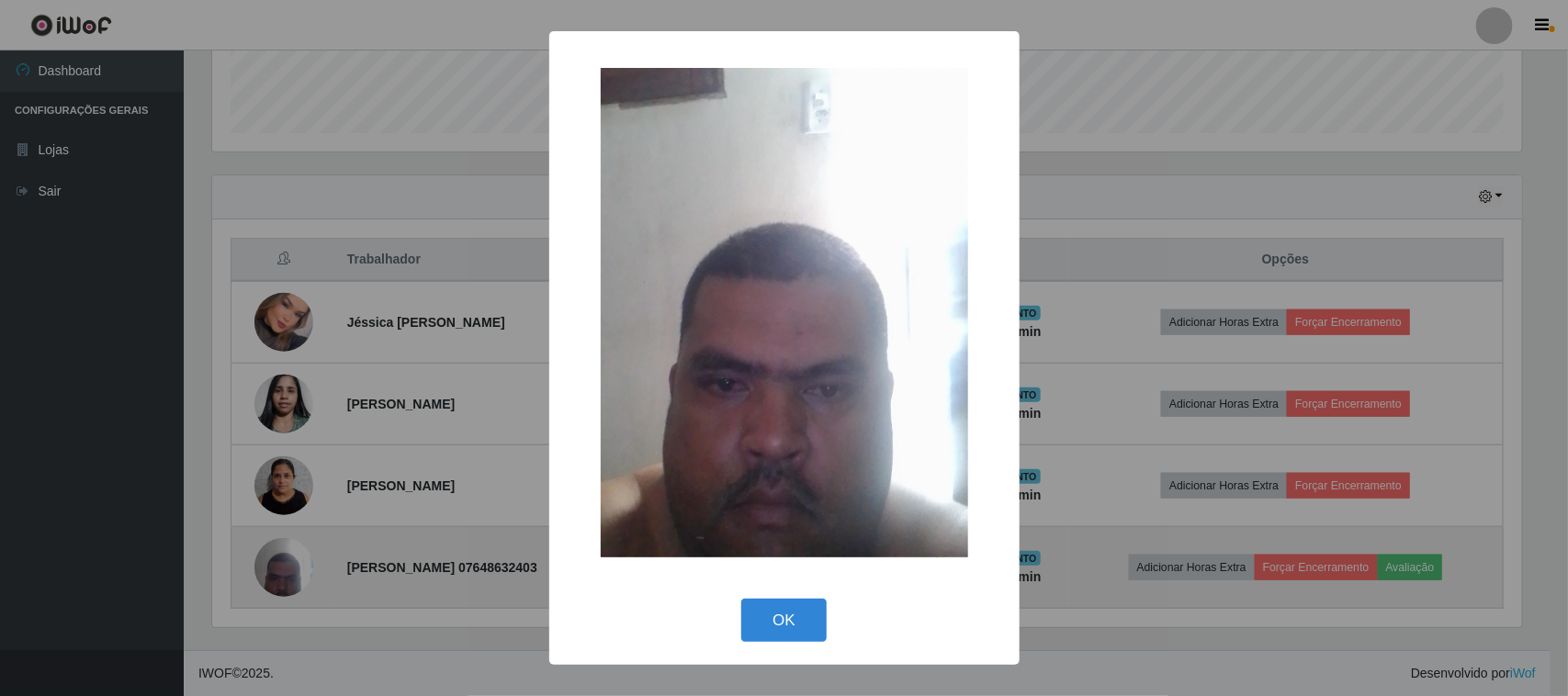
click at [283, 567] on div "× OK Cancel" at bounding box center [784, 348] width 1568 height 696
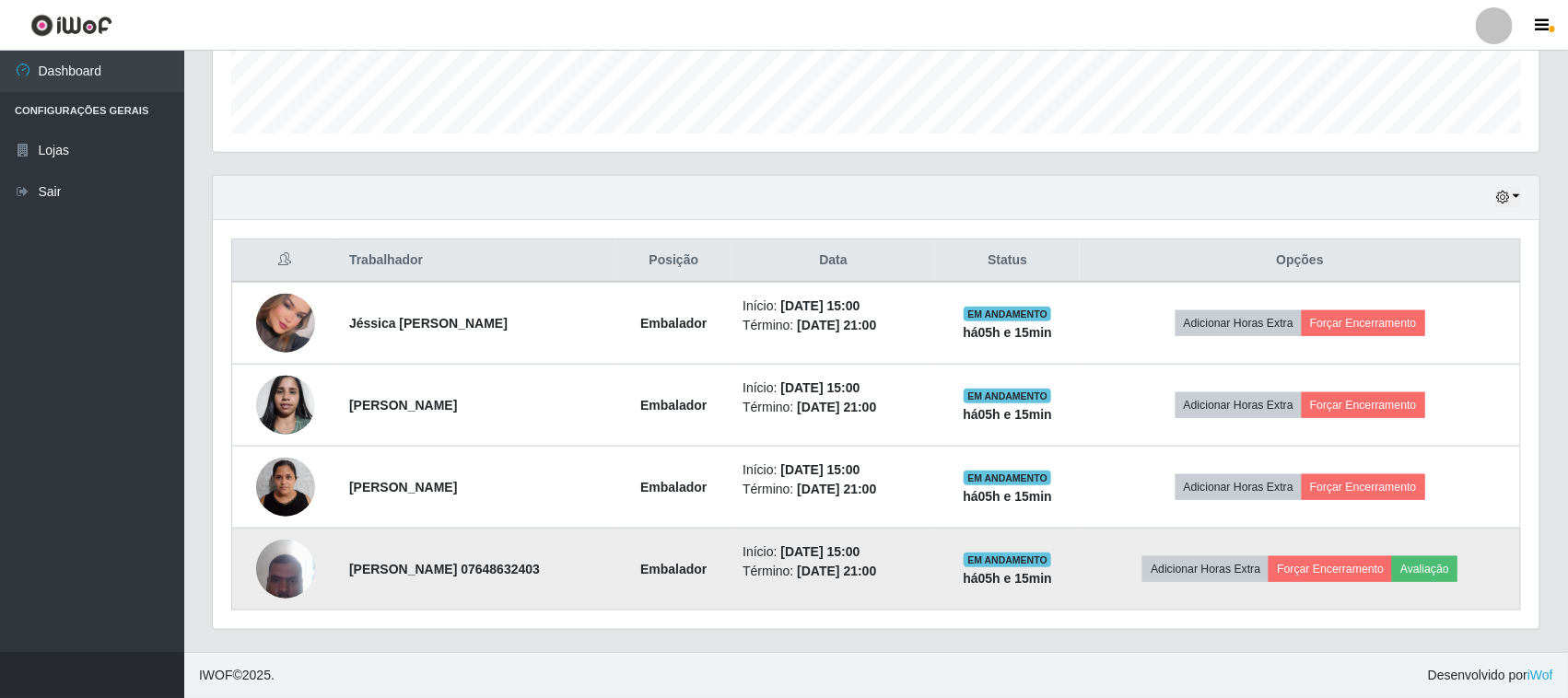
click at [284, 569] on img at bounding box center [285, 569] width 59 height 78
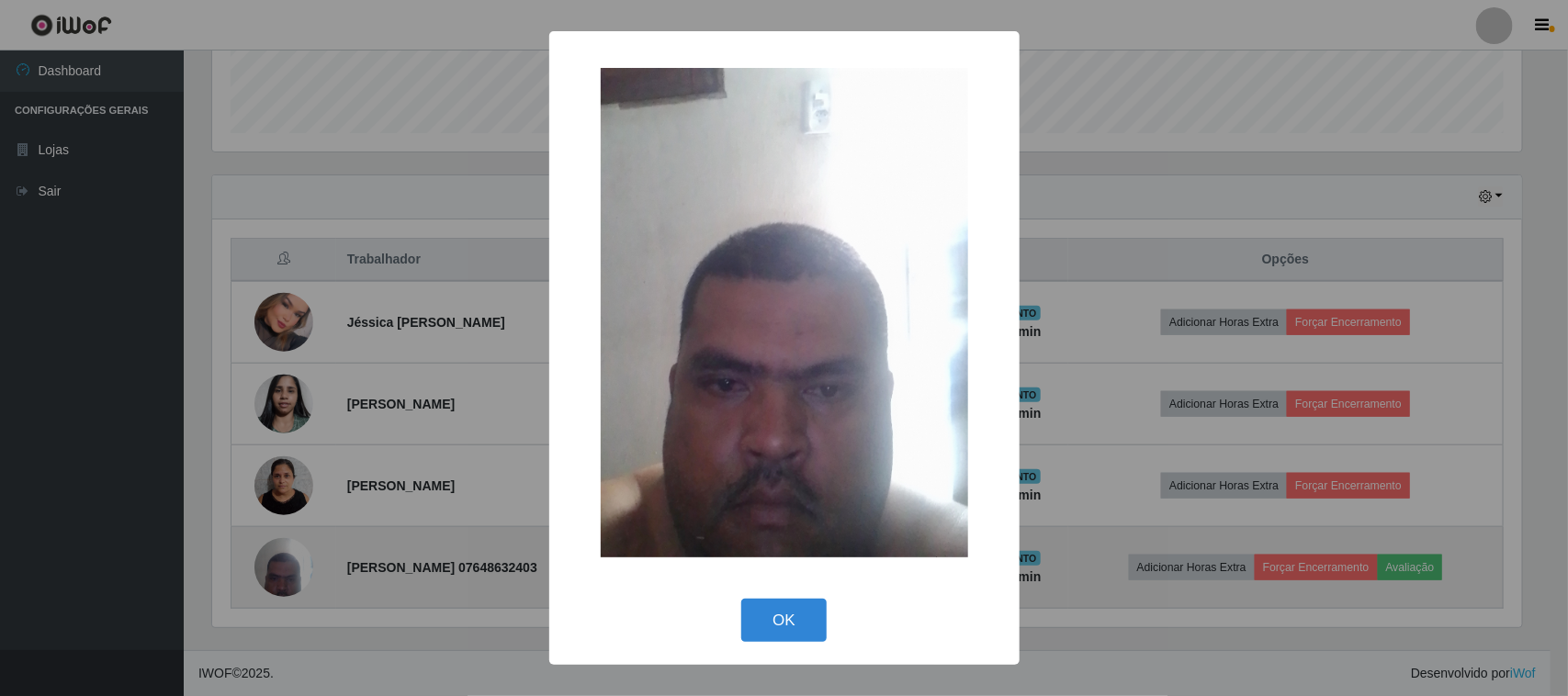
click at [283, 567] on div "× OK Cancel" at bounding box center [784, 348] width 1568 height 696
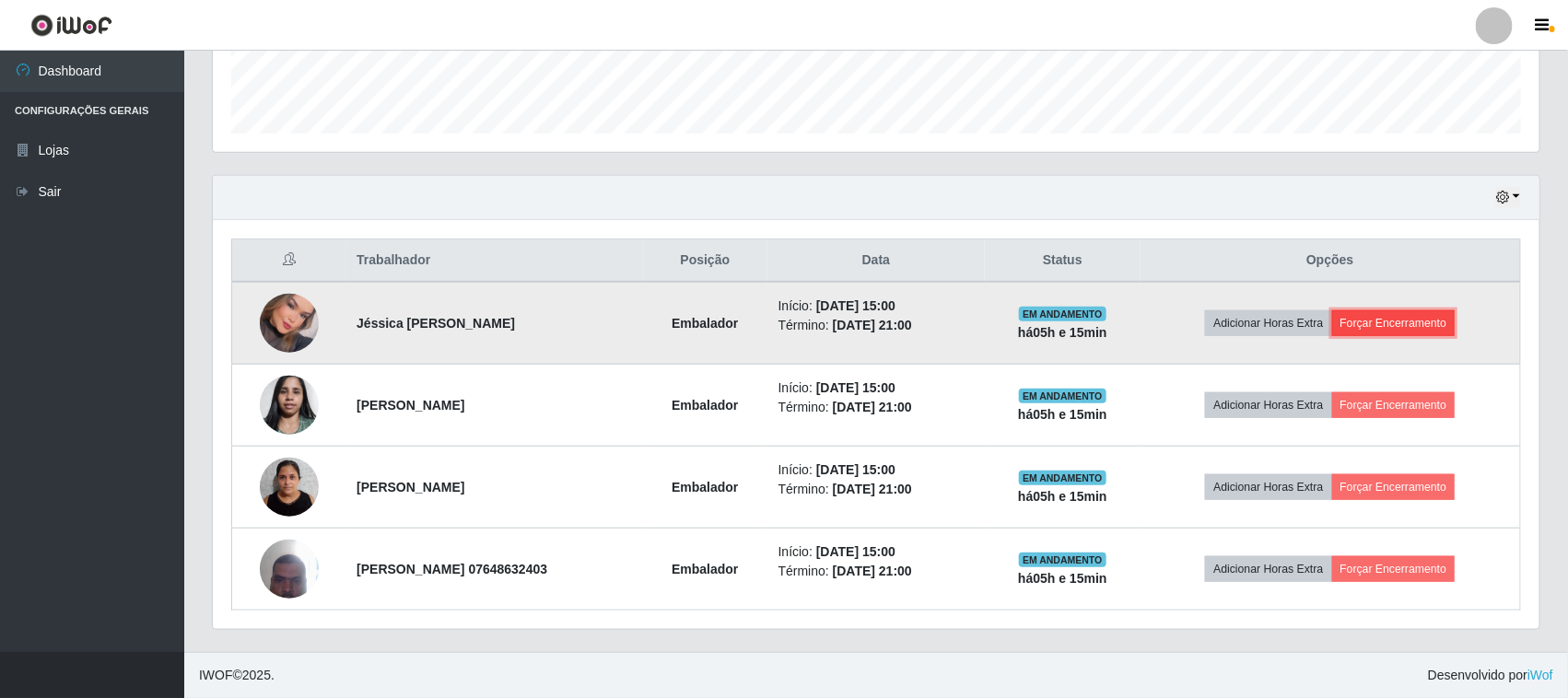
click at [1455, 316] on button "Forçar Encerramento" at bounding box center [1393, 324] width 124 height 26
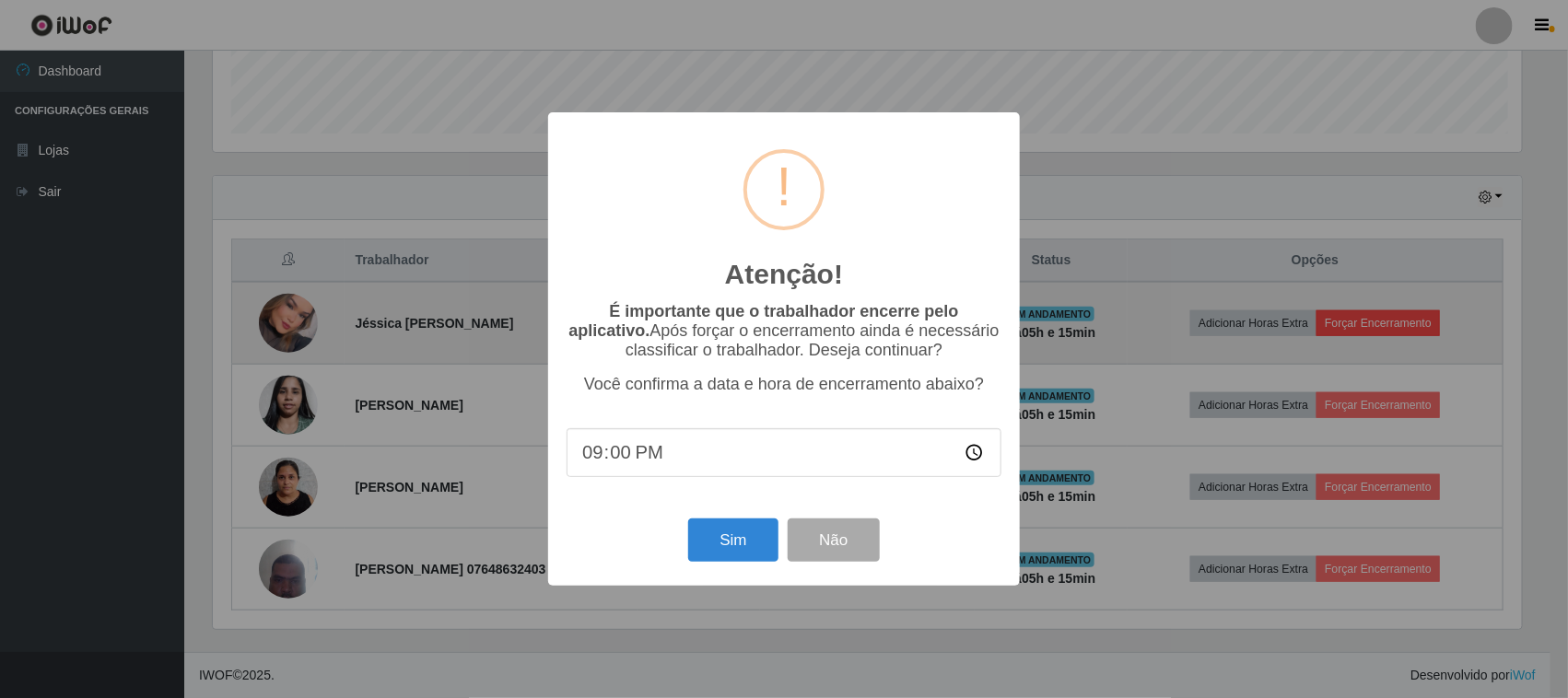
scroll to position [383, 1314]
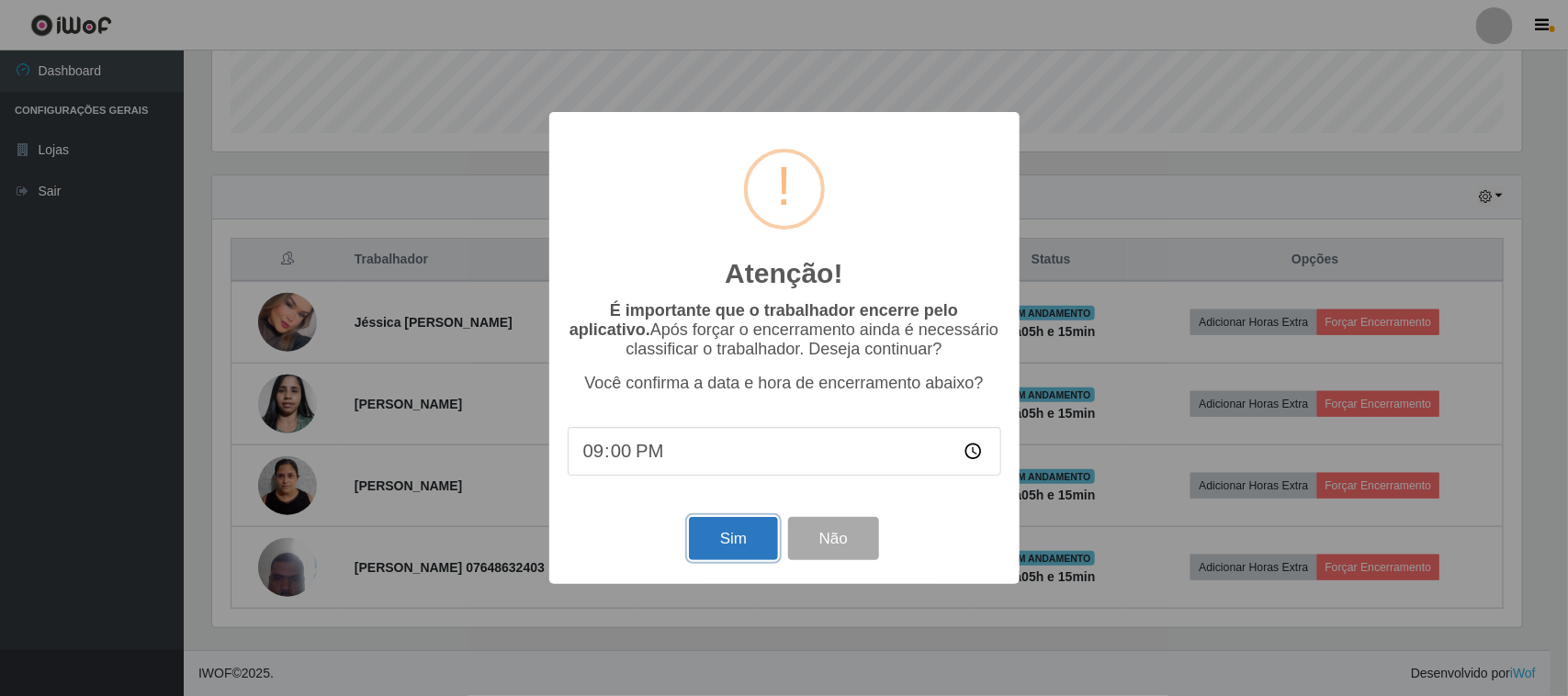
click at [769, 530] on button "Sim" at bounding box center [733, 538] width 89 height 44
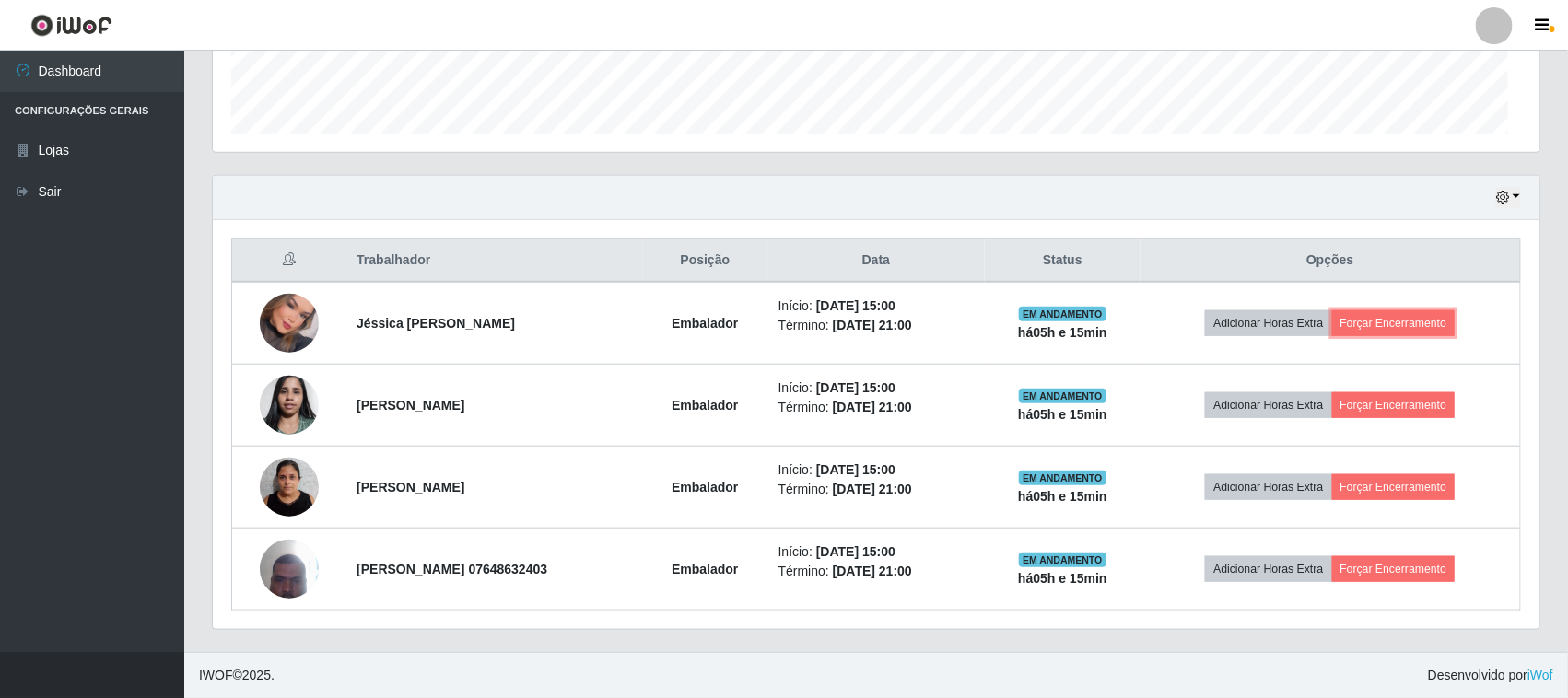
scroll to position [383, 1326]
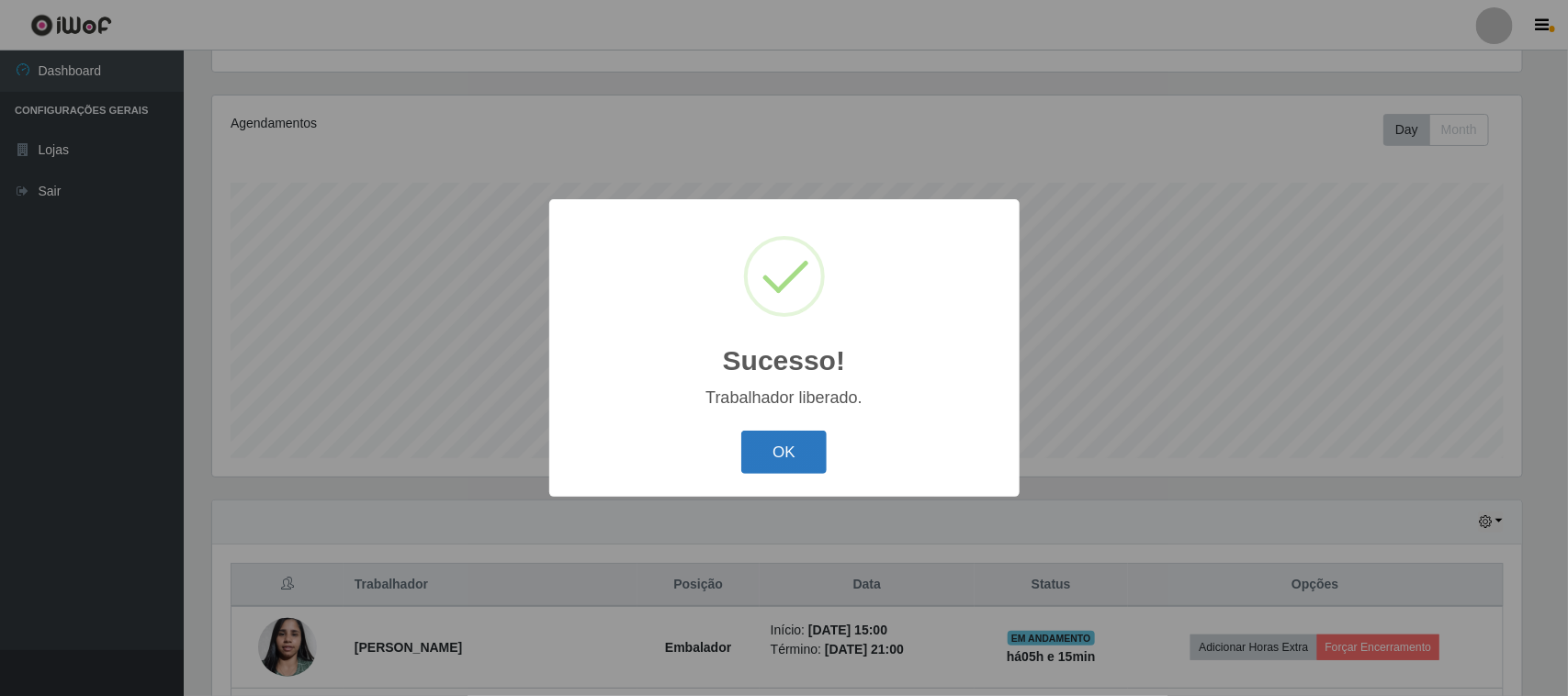
click at [783, 446] on button "OK" at bounding box center [784, 452] width 85 height 44
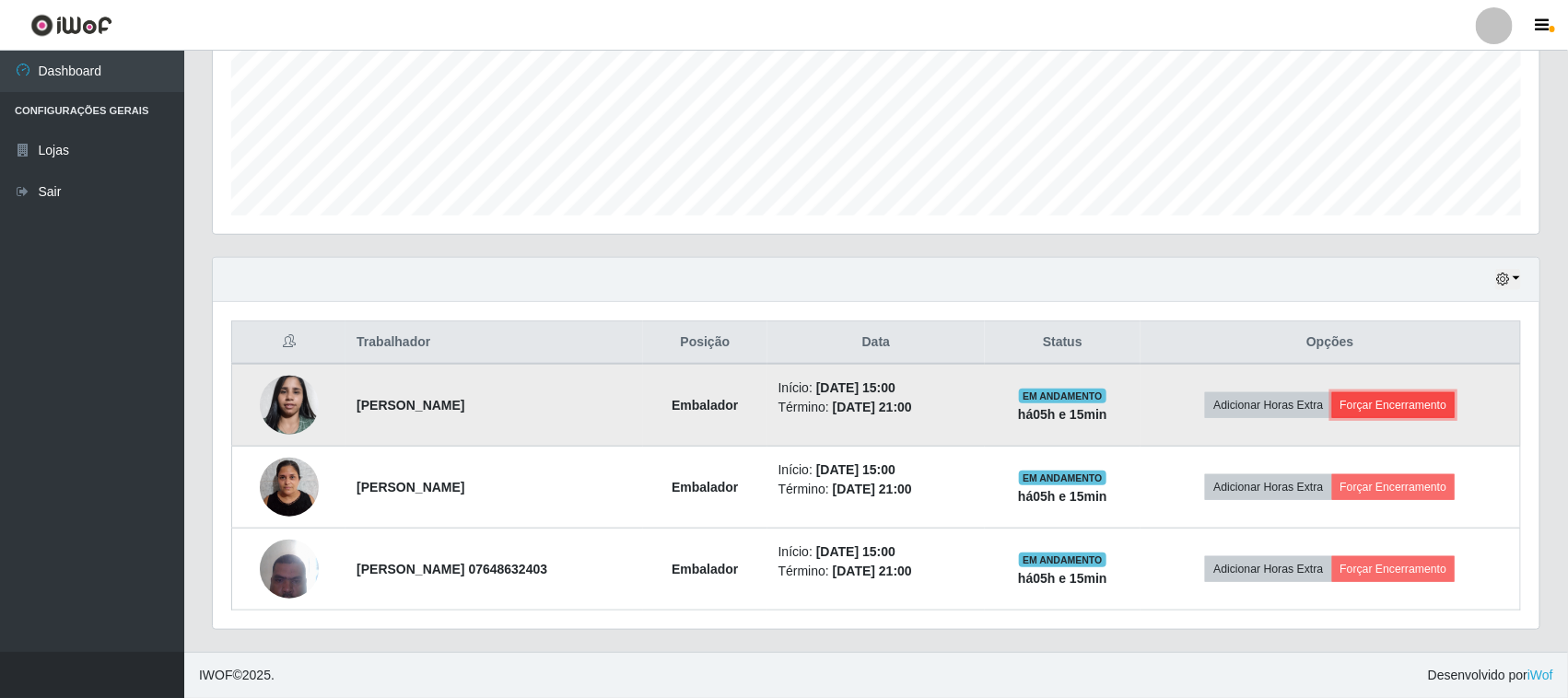
click at [1406, 409] on button "Forçar Encerramento" at bounding box center [1393, 406] width 124 height 26
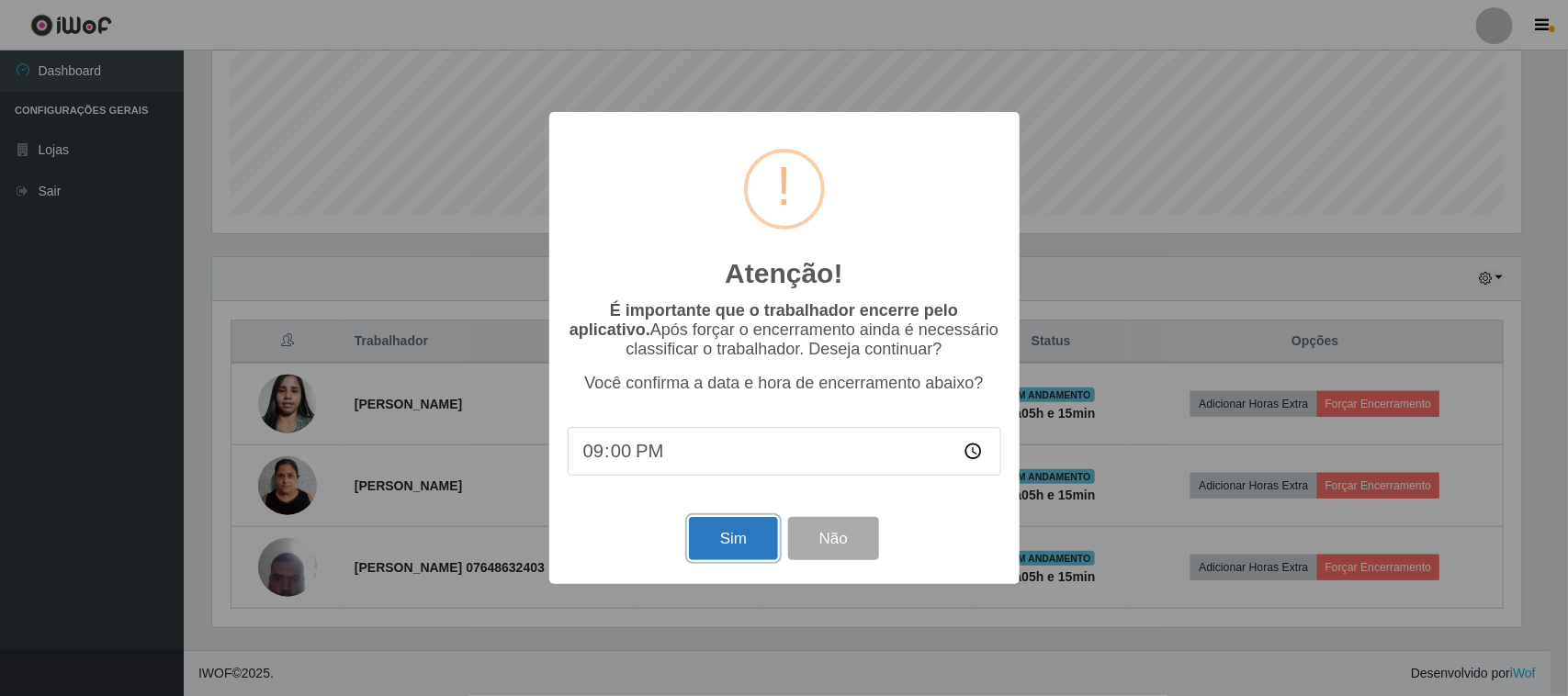
click at [740, 548] on button "Sim" at bounding box center [733, 538] width 89 height 44
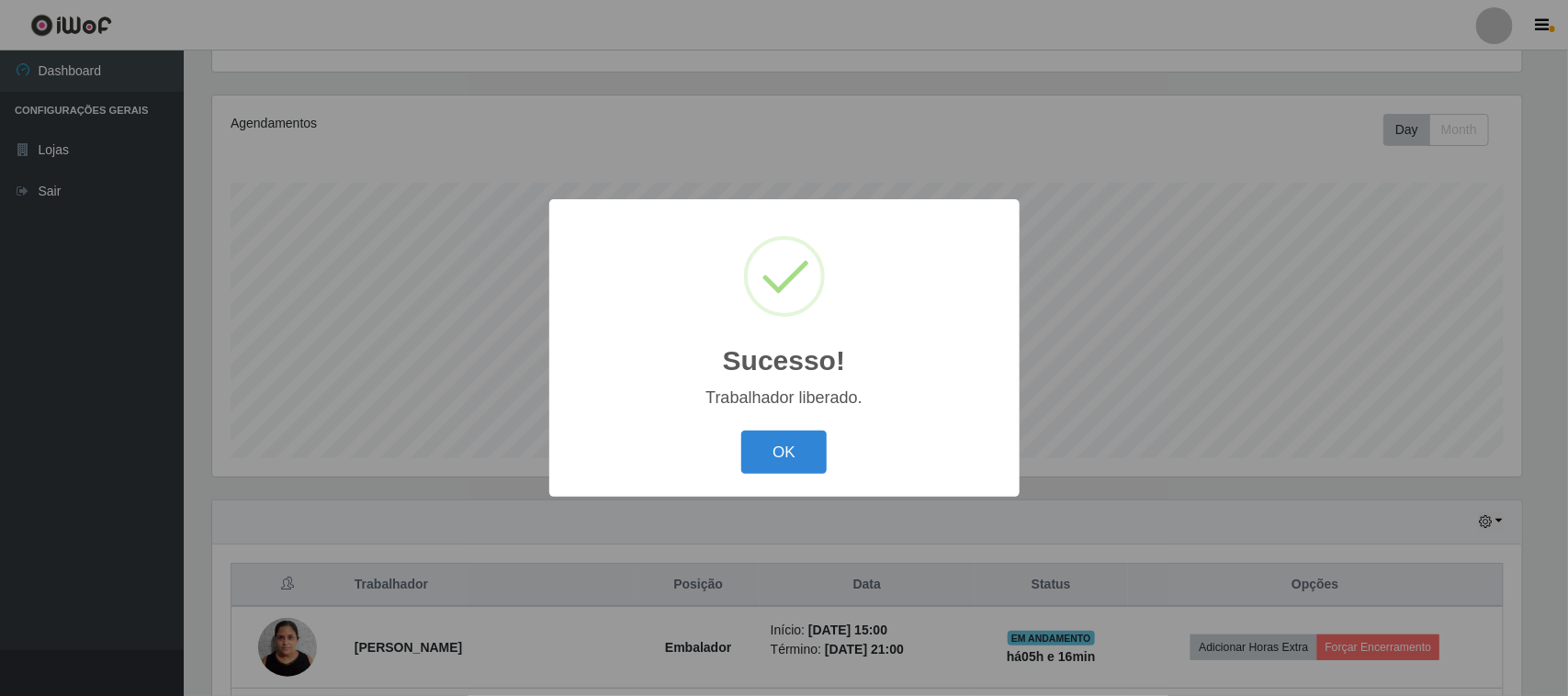
click at [782, 475] on div "OK Cancel" at bounding box center [784, 452] width 433 height 52
click at [792, 462] on button "OK" at bounding box center [784, 452] width 85 height 44
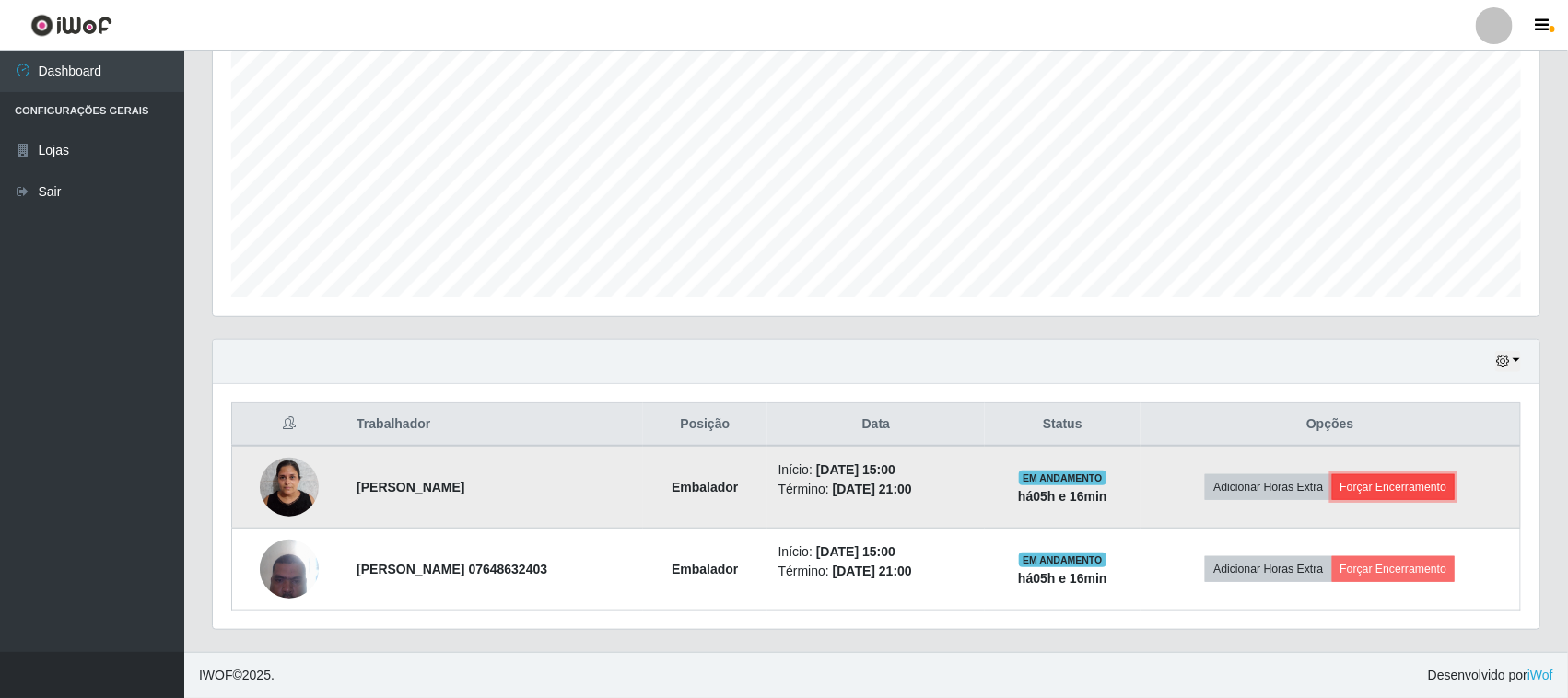
click at [1411, 477] on button "Forçar Encerramento" at bounding box center [1393, 488] width 124 height 26
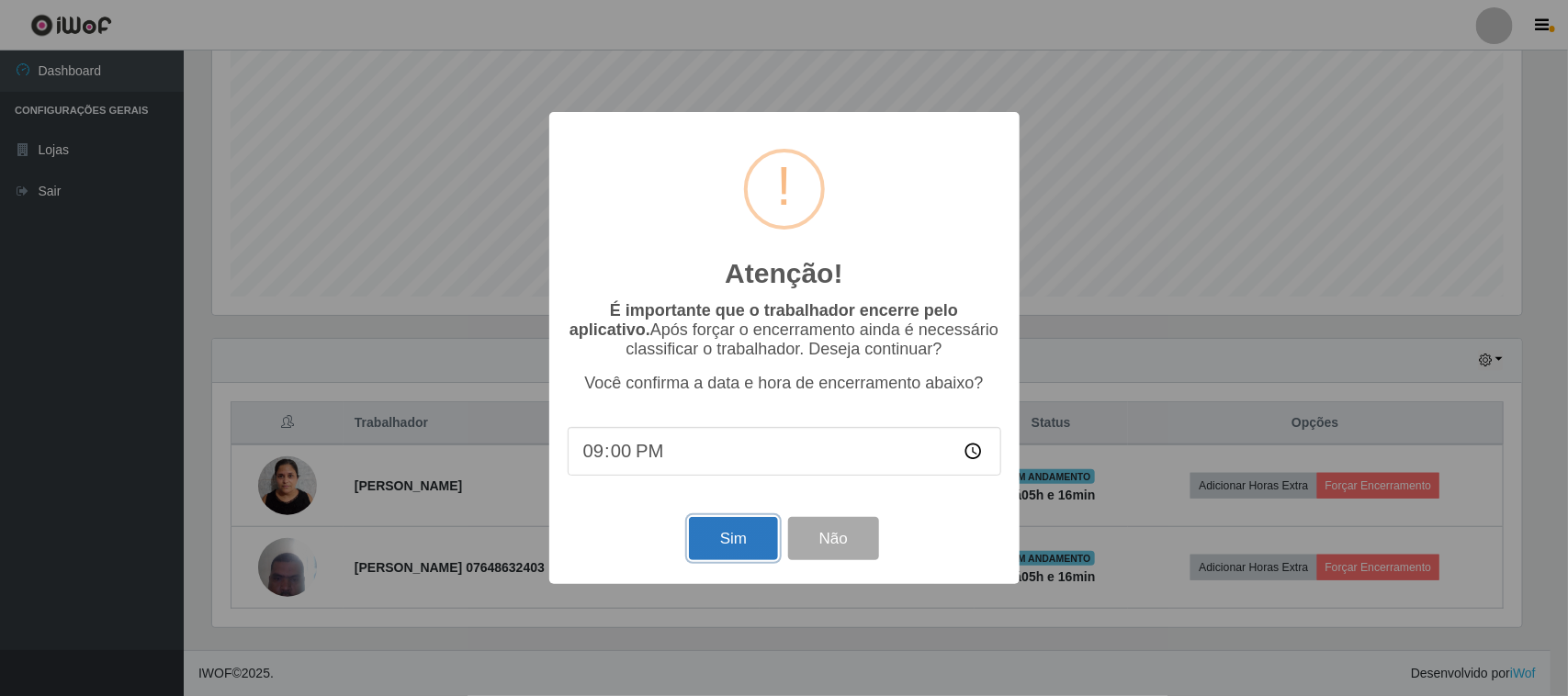
click at [755, 543] on button "Sim" at bounding box center [733, 538] width 89 height 44
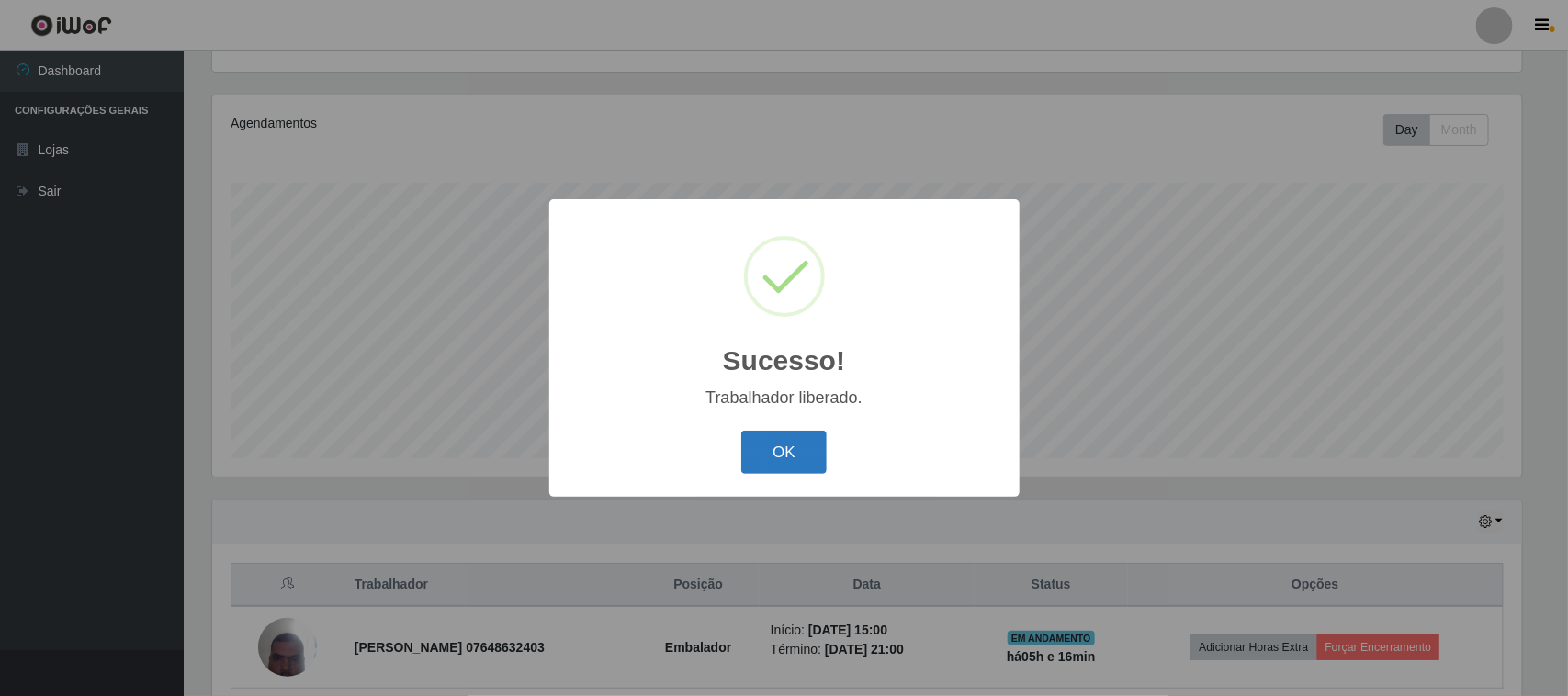
click at [799, 444] on button "OK" at bounding box center [784, 452] width 85 height 44
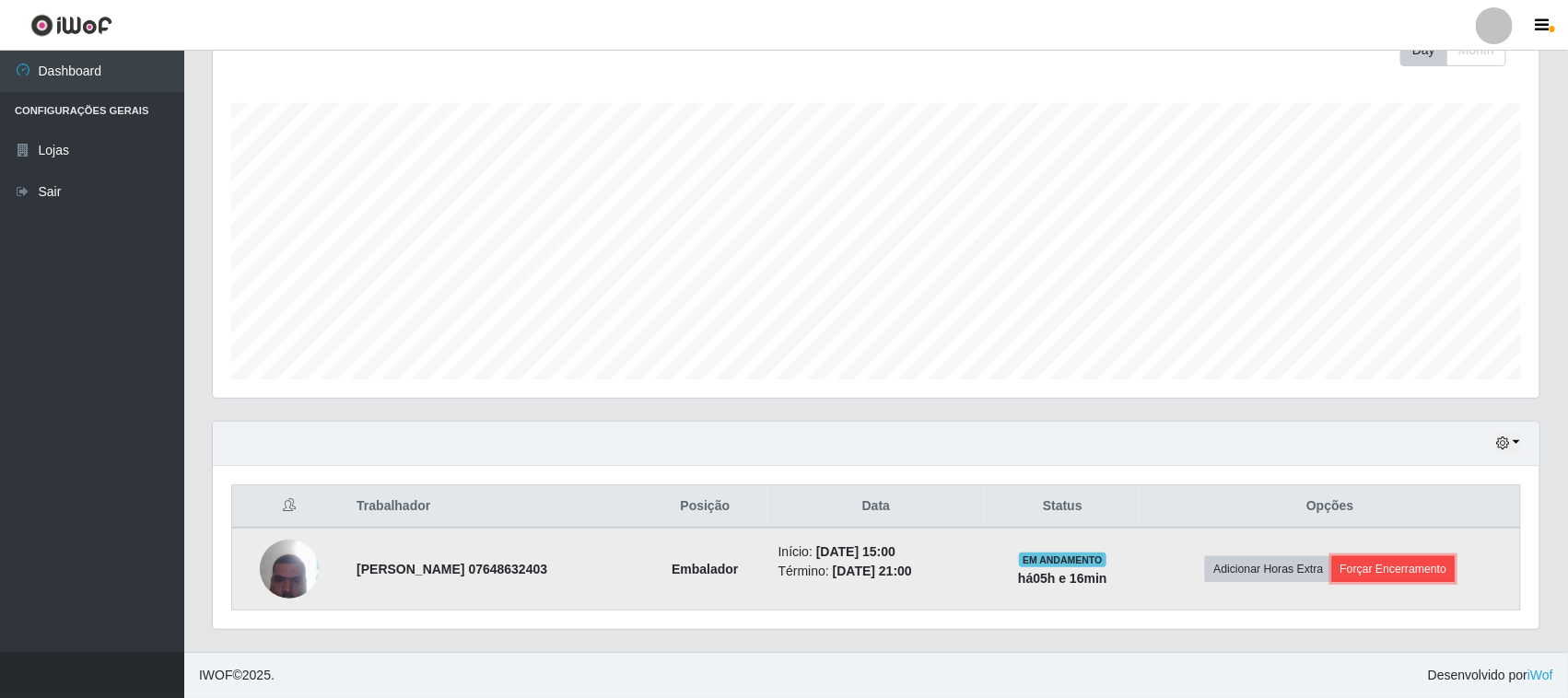
click at [1429, 562] on button "Forçar Encerramento" at bounding box center [1393, 570] width 124 height 26
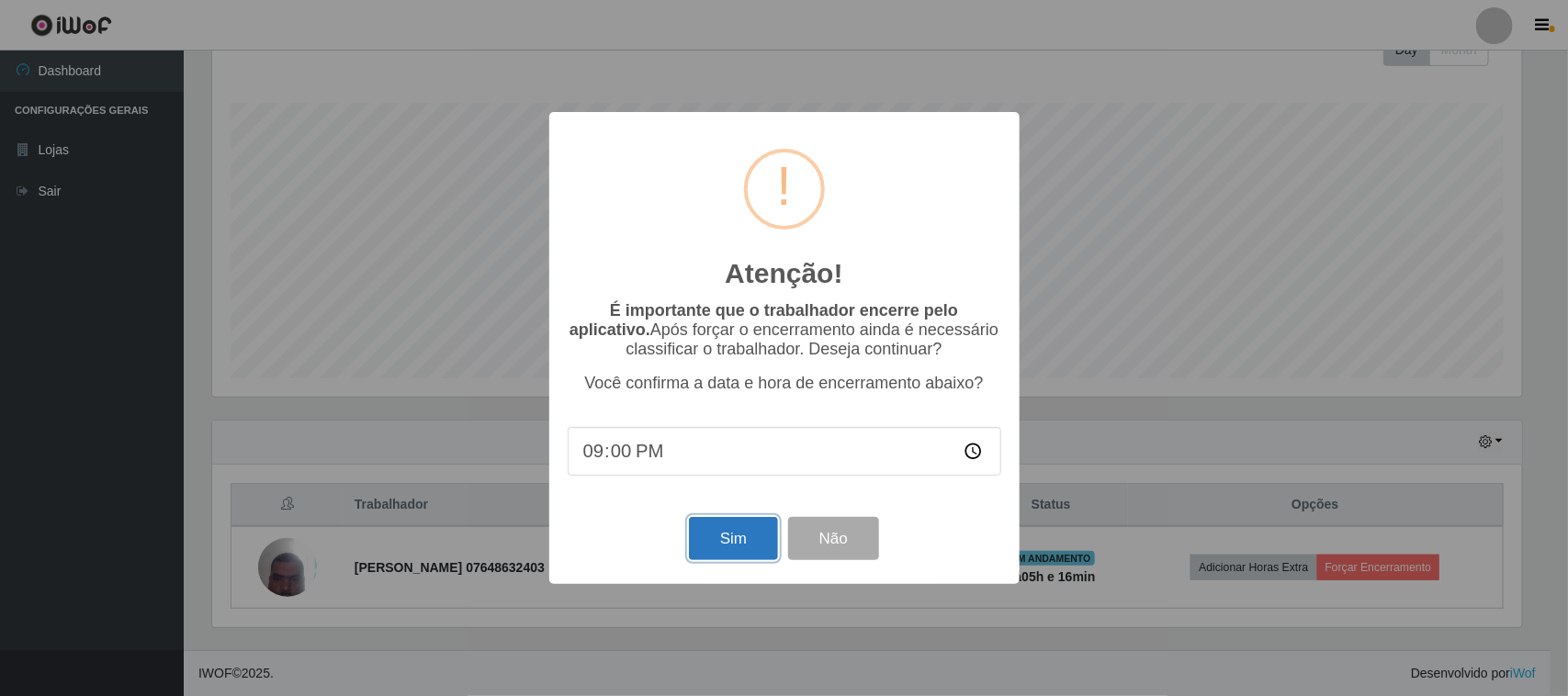
click at [745, 537] on button "Sim" at bounding box center [733, 538] width 89 height 44
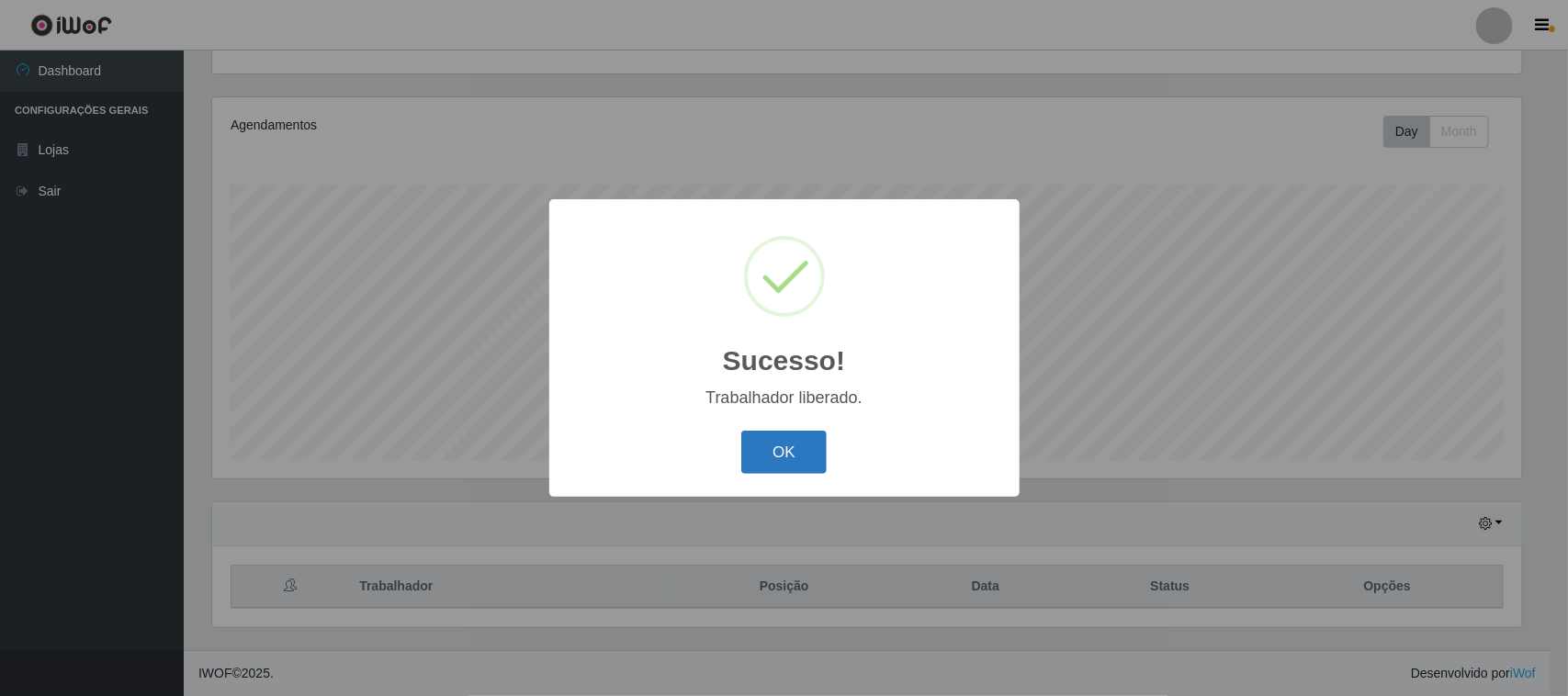
click at [803, 447] on button "OK" at bounding box center [784, 452] width 85 height 44
